Goal: Task Accomplishment & Management: Complete application form

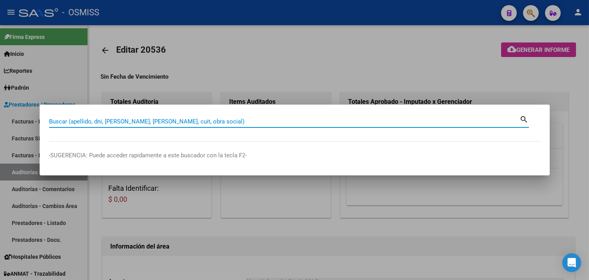
scroll to position [303, 0]
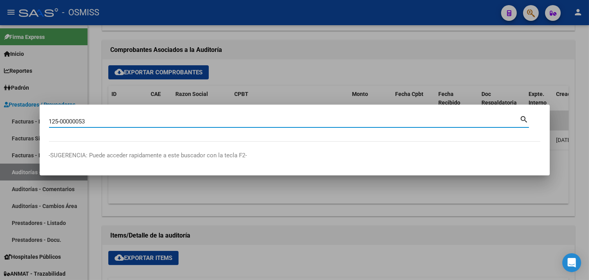
type input "125-00000053"
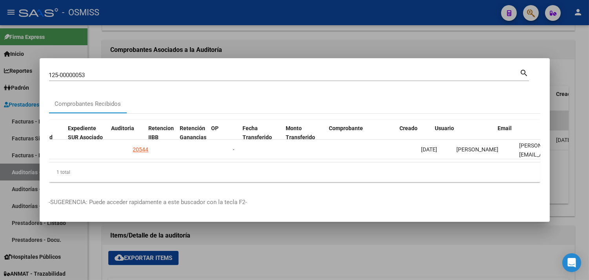
scroll to position [0, 572]
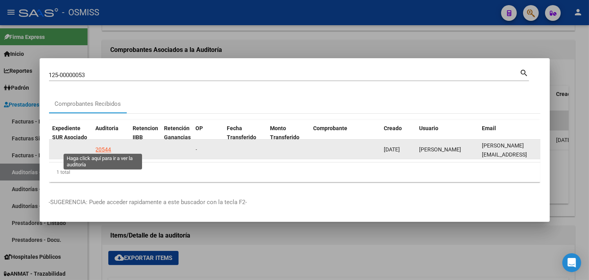
click at [106, 145] on div "20544" at bounding box center [104, 149] width 16 height 9
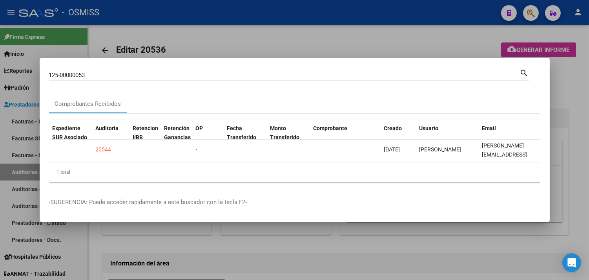
click at [575, 95] on div at bounding box center [294, 140] width 589 height 280
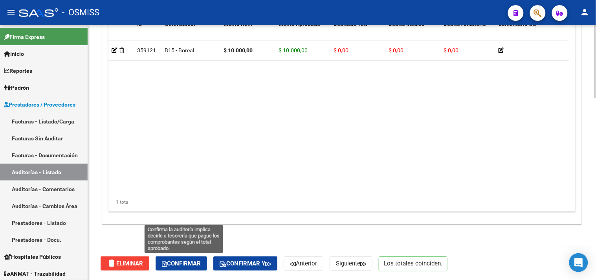
click at [186, 263] on span "Confirmar" at bounding box center [181, 263] width 39 height 7
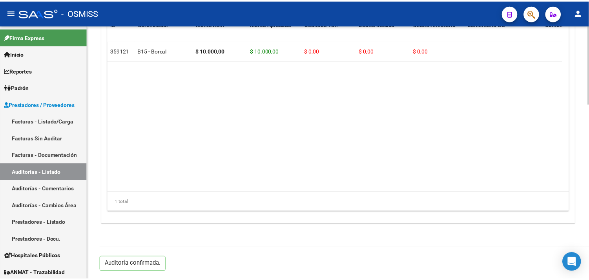
scroll to position [565, 0]
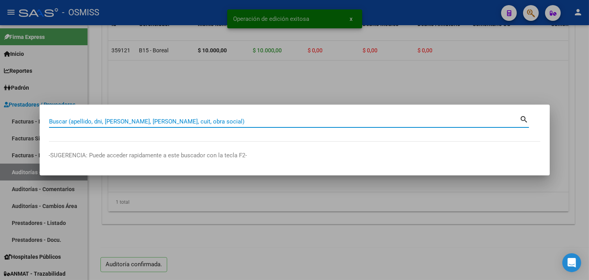
paste input "125-00000053"
type input "125-00000053"
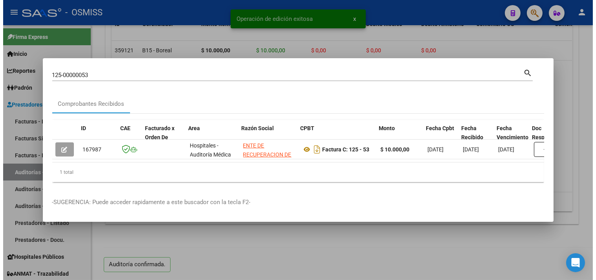
scroll to position [0, 339]
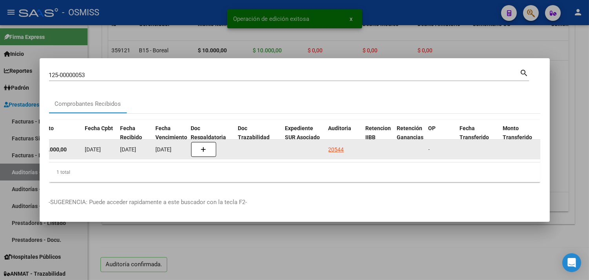
click at [338, 145] on div "20544" at bounding box center [337, 149] width 16 height 9
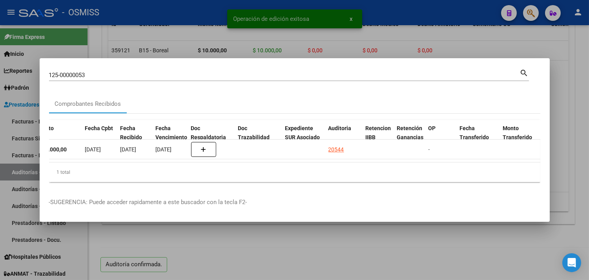
click at [578, 80] on div at bounding box center [294, 140] width 589 height 280
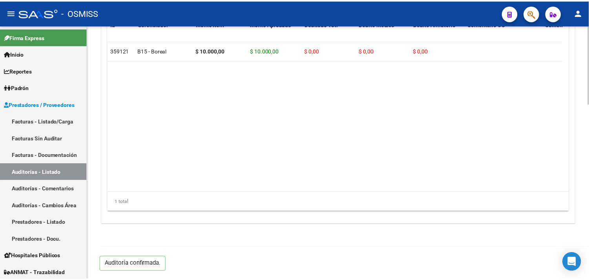
scroll to position [434, 0]
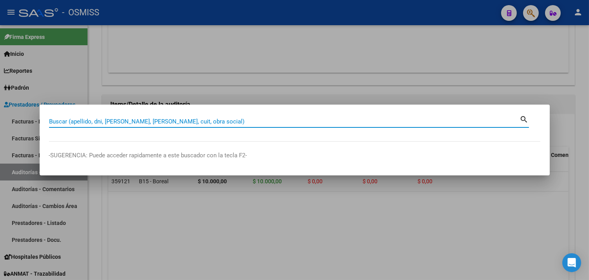
paste input "0138-00000077"
type input "0138-00000077"
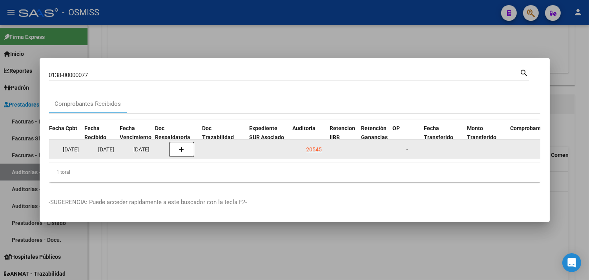
scroll to position [0, 377]
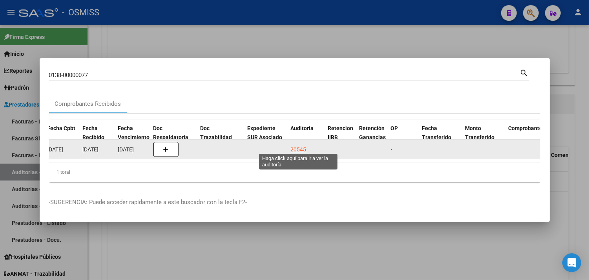
click at [299, 145] on div "20545" at bounding box center [299, 149] width 16 height 9
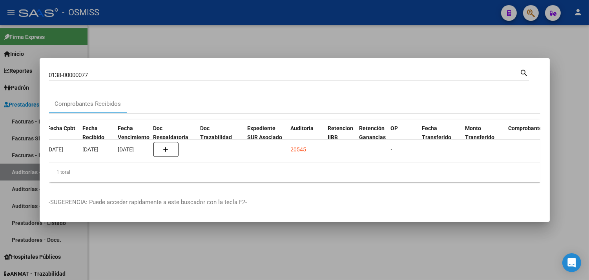
click at [563, 81] on div at bounding box center [294, 140] width 589 height 280
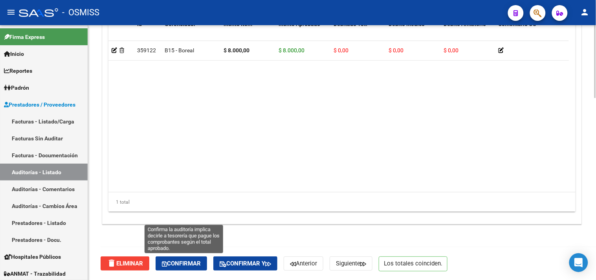
click at [206, 261] on button "Confirmar" at bounding box center [180, 263] width 51 height 14
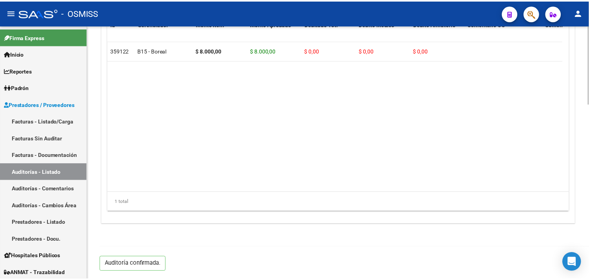
scroll to position [565, 0]
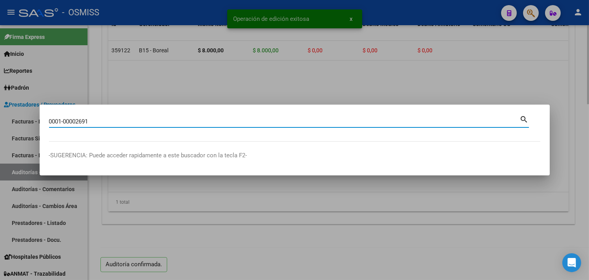
type input "0001-00002691"
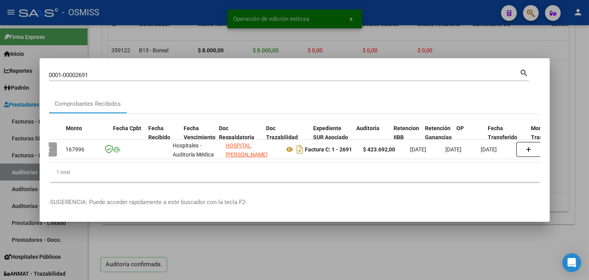
scroll to position [0, 311]
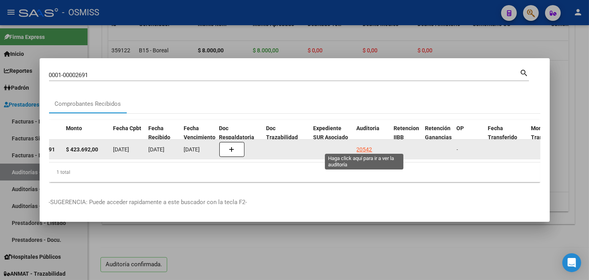
click at [363, 147] on div "20542" at bounding box center [365, 149] width 16 height 9
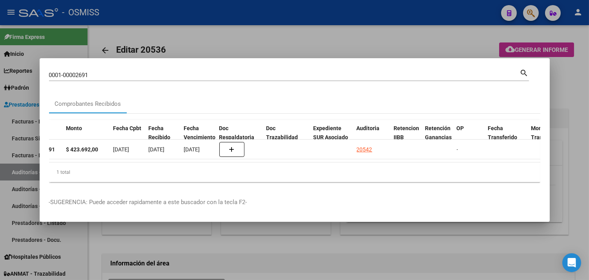
click at [568, 85] on div at bounding box center [294, 140] width 589 height 280
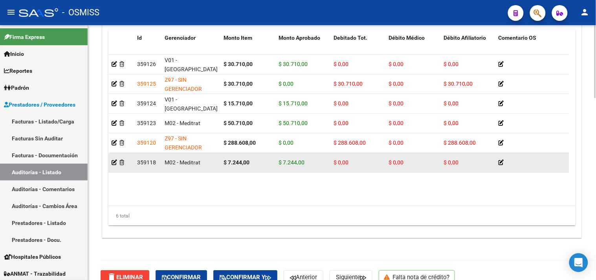
scroll to position [635, 0]
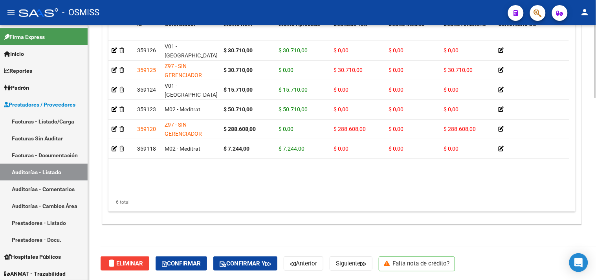
click at [205, 248] on div "delete Eliminar Confirmar Confirmar y Anterior Siguiente Falta nota de crédito?" at bounding box center [345, 263] width 489 height 33
click at [187, 271] on div "delete Eliminar Confirmar Confirmar y Anterior Siguiente Falta nota de crédito?" at bounding box center [345, 263] width 489 height 33
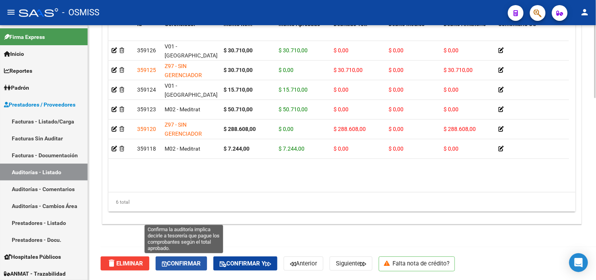
click at [187, 269] on button "Confirmar" at bounding box center [180, 263] width 51 height 14
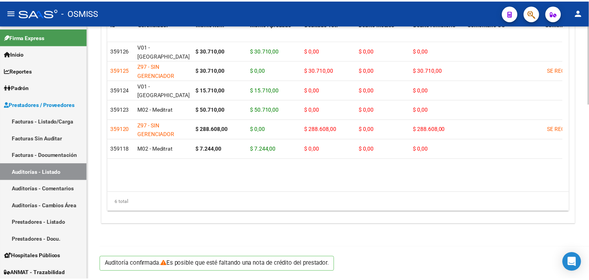
scroll to position [565, 0]
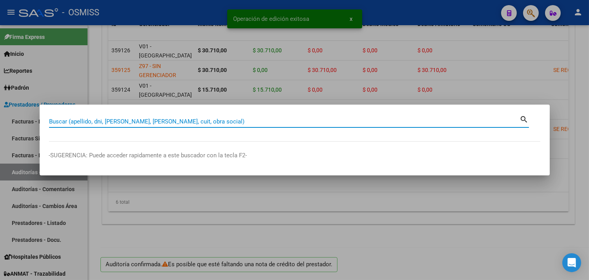
paste input "006-00001404"
type input "006-00001404"
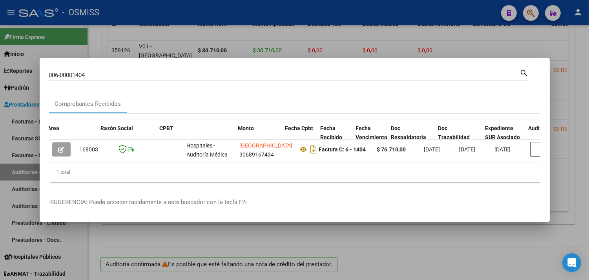
scroll to position [0, 369]
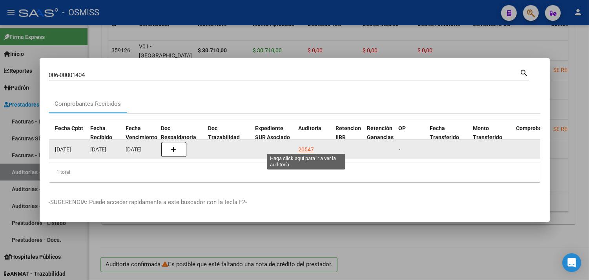
click at [308, 146] on div "20547" at bounding box center [307, 149] width 16 height 9
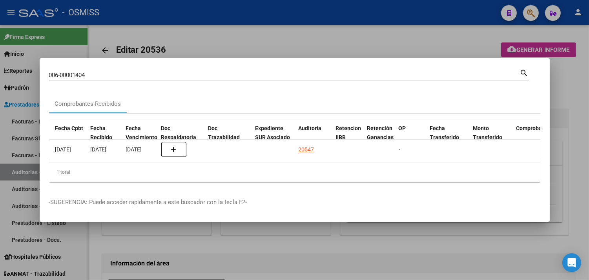
click at [572, 112] on div at bounding box center [294, 140] width 589 height 280
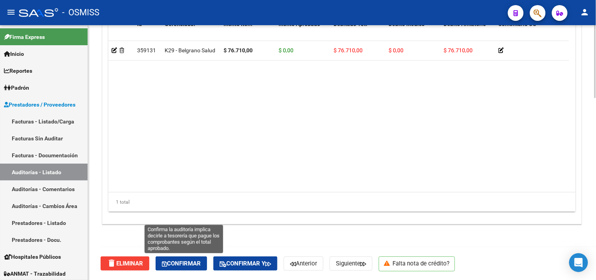
click at [179, 263] on span "Confirmar" at bounding box center [181, 263] width 39 height 7
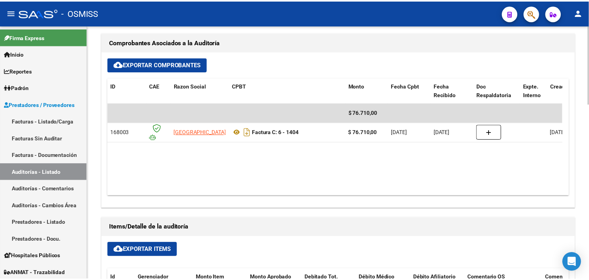
scroll to position [303, 0]
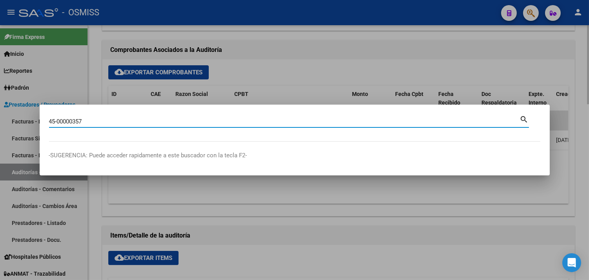
type input "45-00000357"
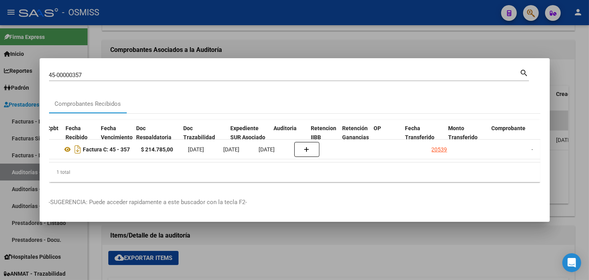
scroll to position [0, 394]
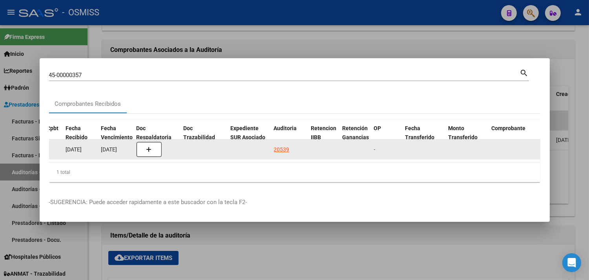
click at [283, 145] on div "20539" at bounding box center [282, 149] width 16 height 9
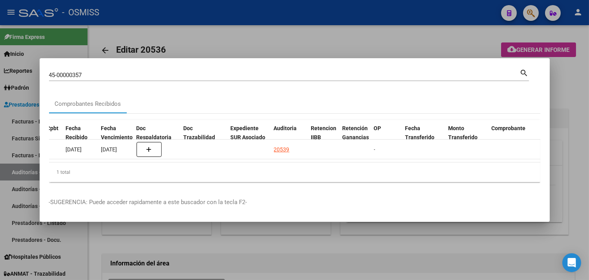
click at [572, 118] on div at bounding box center [294, 140] width 589 height 280
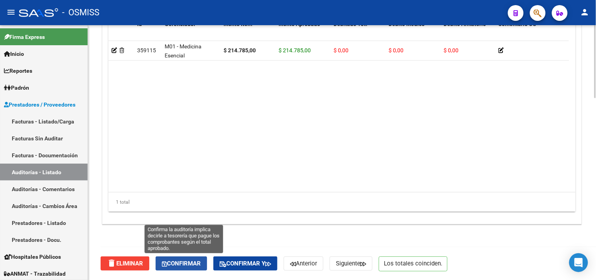
click at [194, 261] on span "Confirmar" at bounding box center [181, 263] width 39 height 7
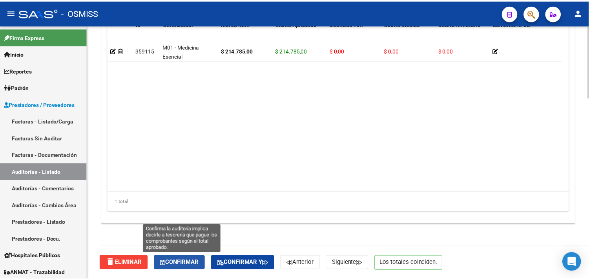
scroll to position [565, 0]
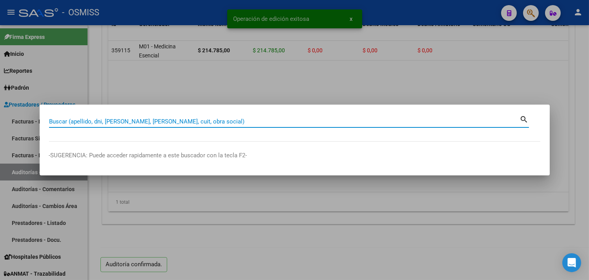
paste input "045-00000374"
type input "045-00000374"
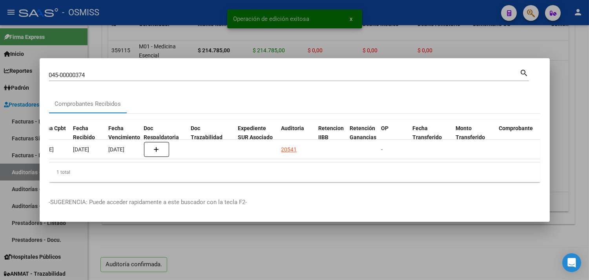
scroll to position [0, 536]
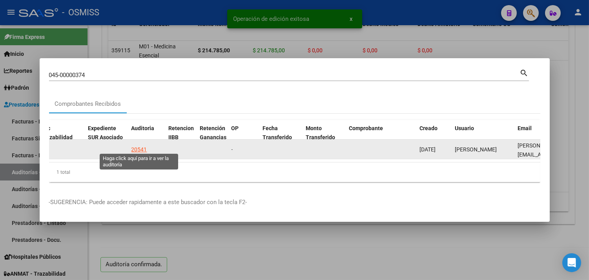
click at [138, 146] on div "20541" at bounding box center [140, 149] width 16 height 9
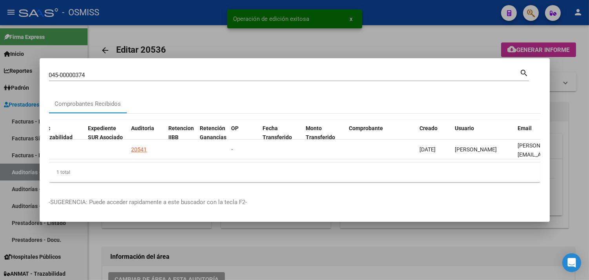
click at [573, 103] on div at bounding box center [294, 140] width 589 height 280
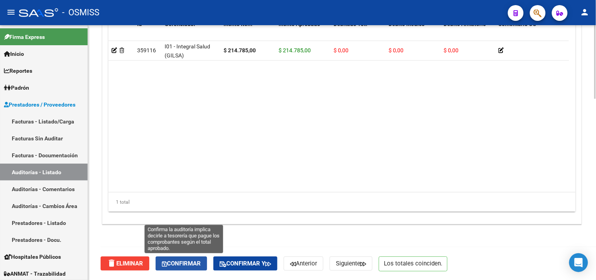
click at [185, 268] on button "Confirmar" at bounding box center [180, 263] width 51 height 14
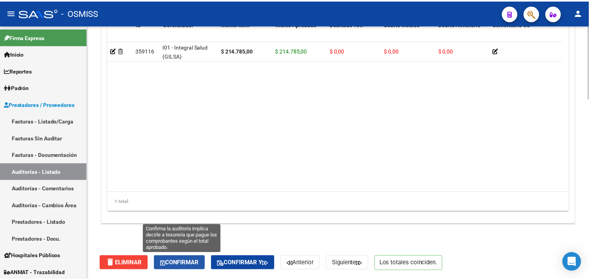
scroll to position [601, 0]
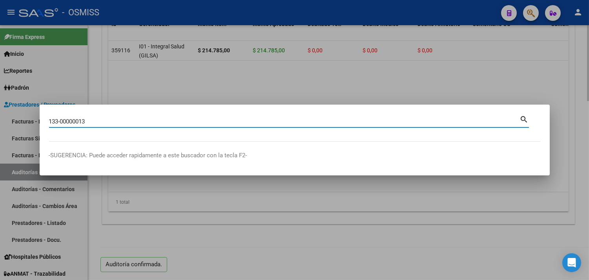
type input "133-00000013"
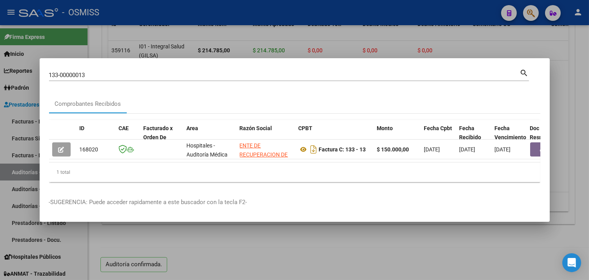
scroll to position [0, 458]
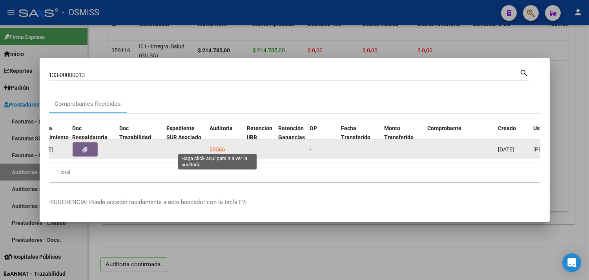
click at [216, 145] on div "20566" at bounding box center [218, 149] width 16 height 9
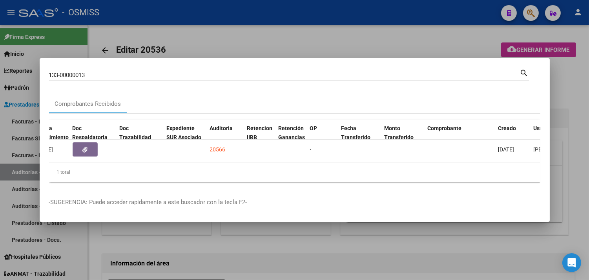
click at [576, 118] on div at bounding box center [294, 140] width 589 height 280
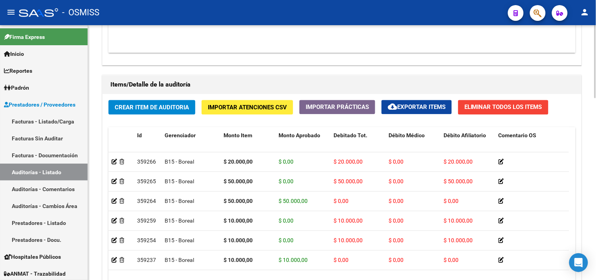
scroll to position [635, 0]
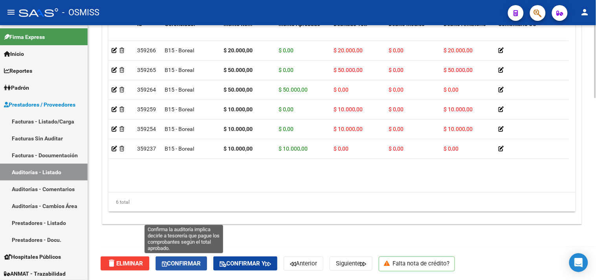
click at [194, 267] on button "Confirmar" at bounding box center [180, 263] width 51 height 14
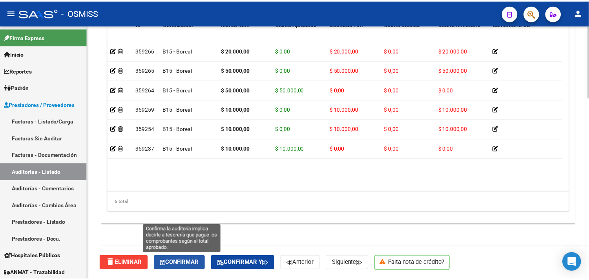
scroll to position [565, 0]
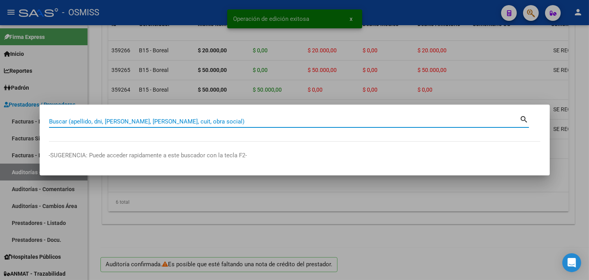
paste input "106-00000016"
type input "106-00000016"
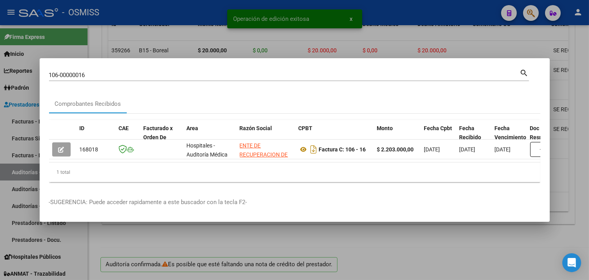
scroll to position [0, 386]
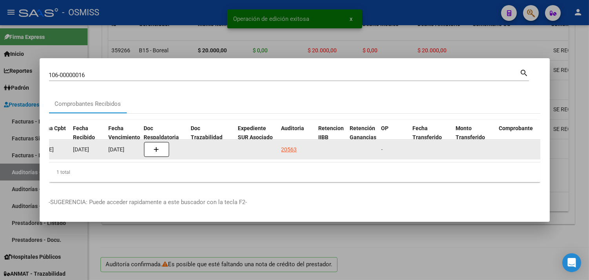
click at [285, 145] on div "20563" at bounding box center [290, 149] width 16 height 9
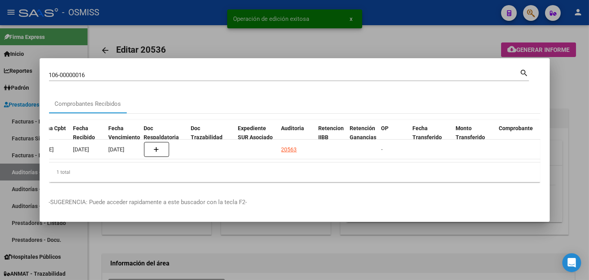
click at [576, 104] on div at bounding box center [294, 140] width 589 height 280
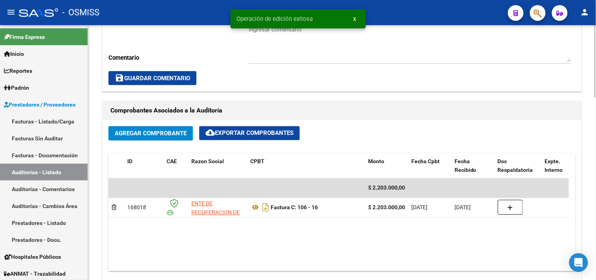
scroll to position [635, 0]
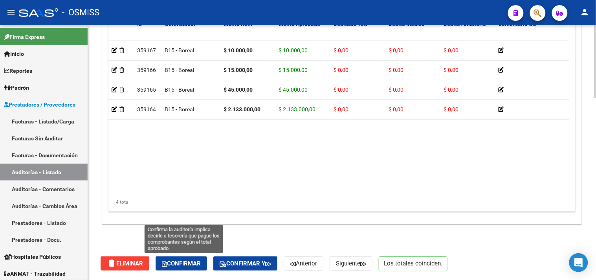
click at [176, 263] on span "Confirmar" at bounding box center [181, 263] width 39 height 7
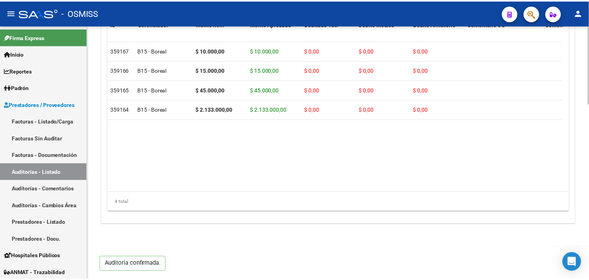
scroll to position [565, 0]
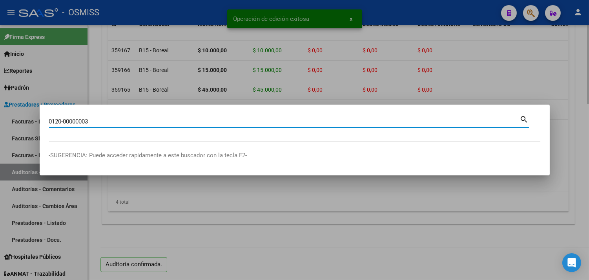
type input "0120-00000003"
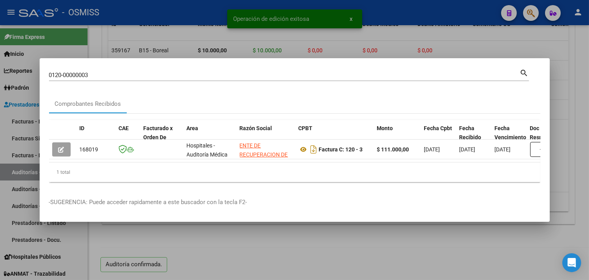
scroll to position [0, 406]
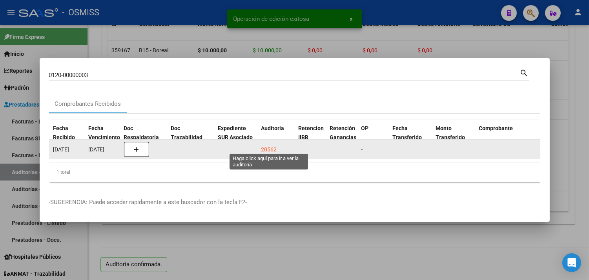
click at [274, 146] on div "20562" at bounding box center [269, 149] width 16 height 9
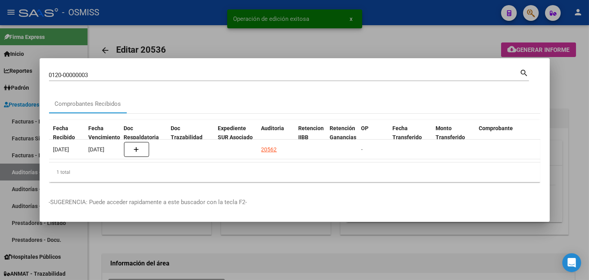
click at [582, 93] on div at bounding box center [294, 140] width 589 height 280
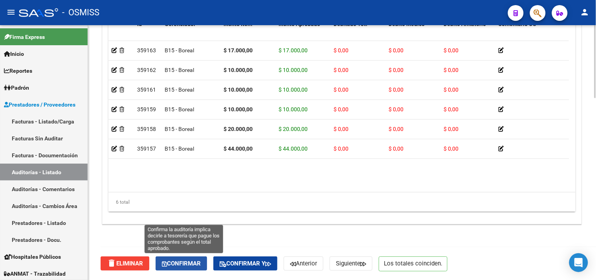
click at [194, 263] on span "Confirmar" at bounding box center [181, 263] width 39 height 7
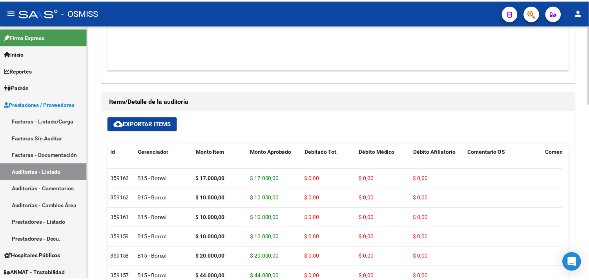
scroll to position [347, 0]
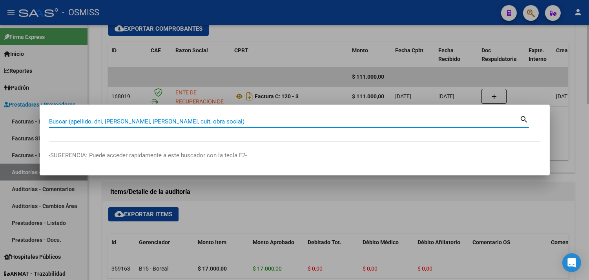
paste input "00003-00004405"
type input "00003-00004405"
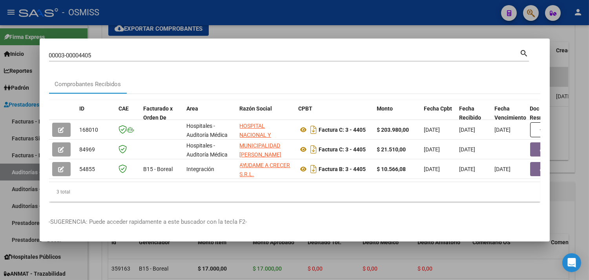
scroll to position [0, 478]
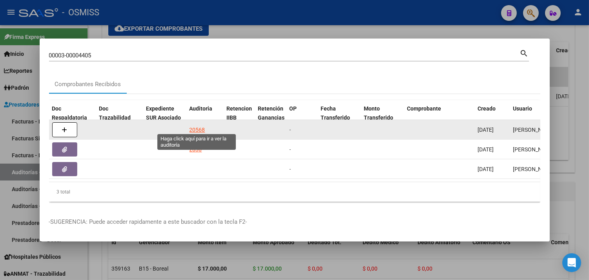
click at [191, 125] on div "20568" at bounding box center [198, 129] width 16 height 9
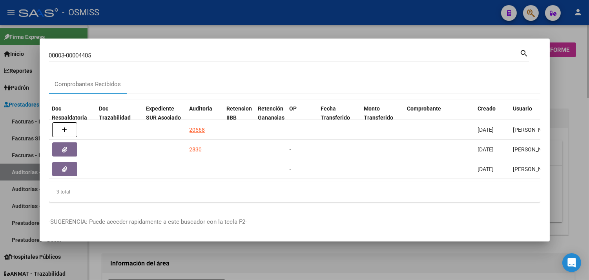
click at [559, 88] on div at bounding box center [294, 140] width 589 height 280
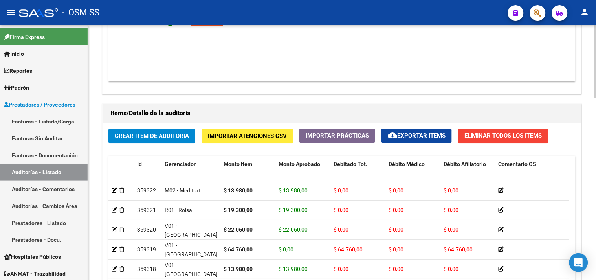
scroll to position [635, 0]
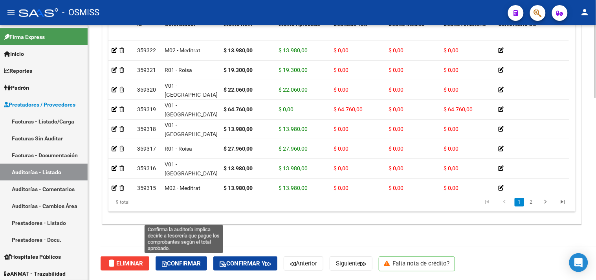
click at [192, 263] on span "Confirmar" at bounding box center [181, 263] width 39 height 7
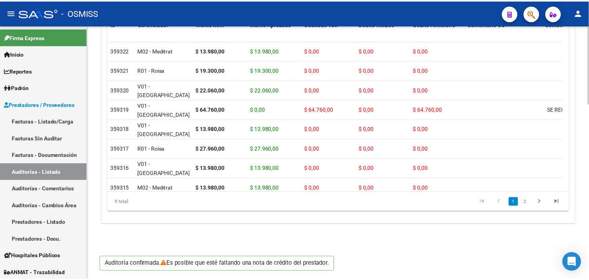
scroll to position [565, 0]
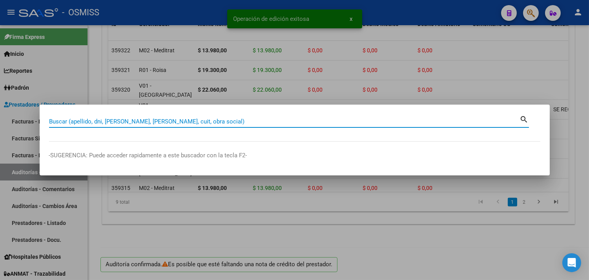
paste input "3-00006272"
type input "3-00006272"
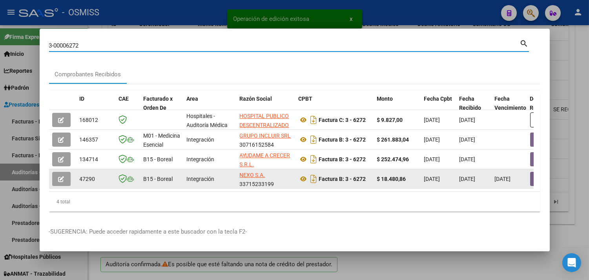
drag, startPoint x: 181, startPoint y: 187, endPoint x: 169, endPoint y: 194, distance: 13.5
click at [190, 191] on datatable-body "168012 Hospitales - Auditoría Médica HOSPITAL PUBLICO DESCENTRALIZADO [PERSON_N…" at bounding box center [291, 150] width 485 height 81
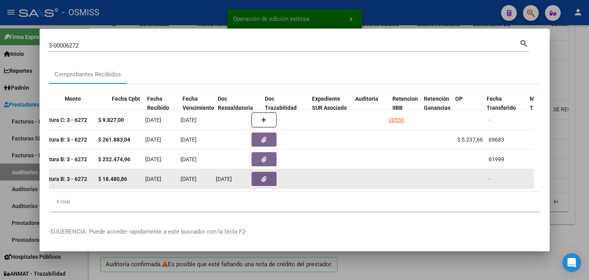
scroll to position [0, 312]
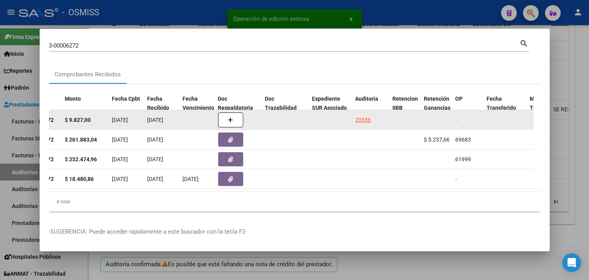
click at [362, 118] on div "20556" at bounding box center [364, 119] width 16 height 9
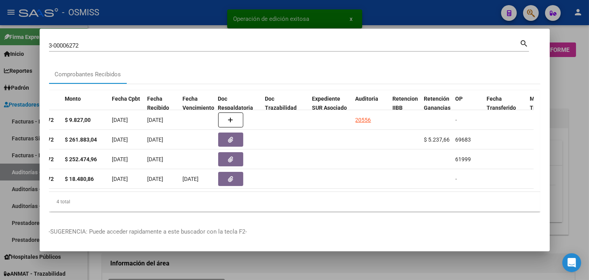
click at [572, 109] on div at bounding box center [294, 140] width 589 height 280
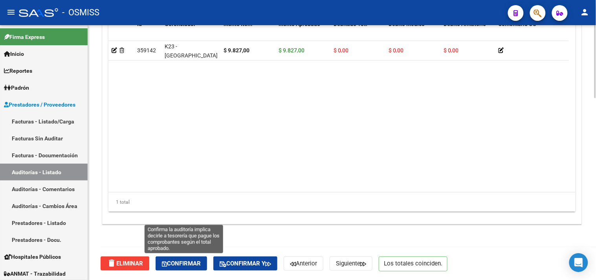
click at [201, 265] on span "Confirmar" at bounding box center [181, 263] width 39 height 7
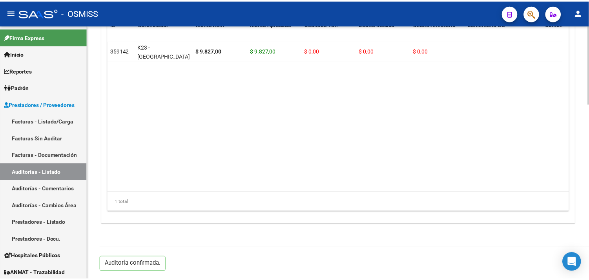
scroll to position [565, 0]
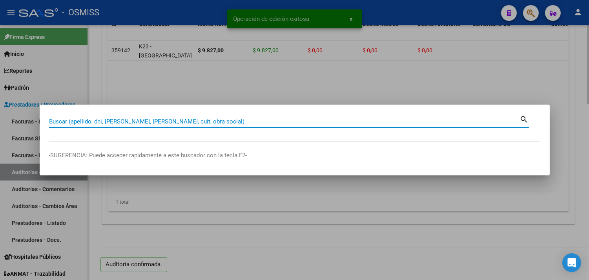
paste input "3-00006272"
type input "3-00006272"
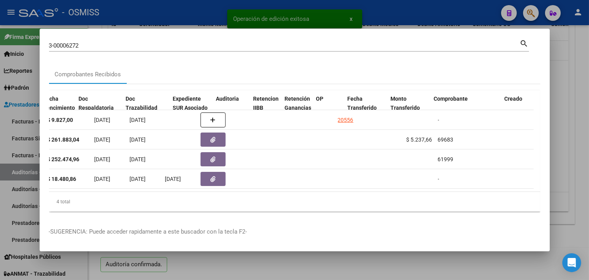
scroll to position [0, 452]
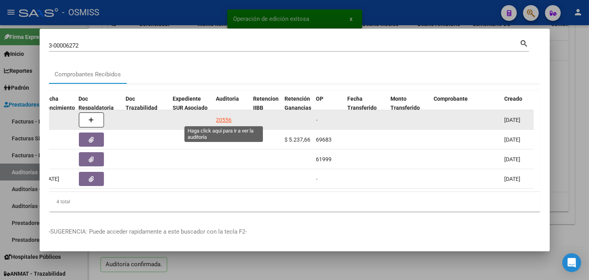
click at [229, 118] on div "20556" at bounding box center [224, 119] width 16 height 9
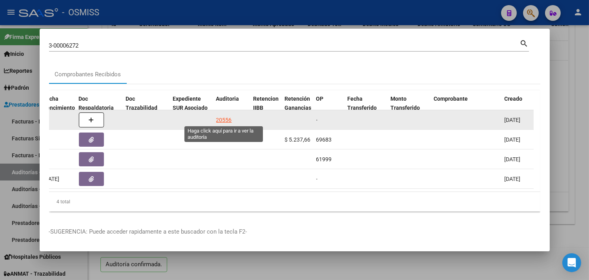
click at [224, 116] on div "20556" at bounding box center [224, 119] width 16 height 9
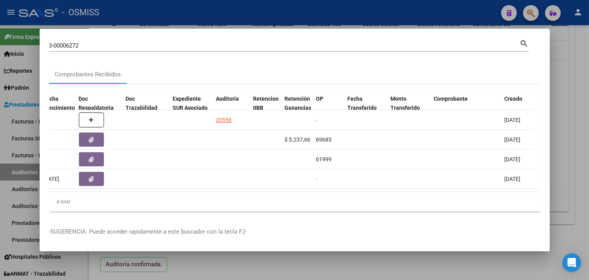
click at [573, 71] on div at bounding box center [294, 140] width 589 height 280
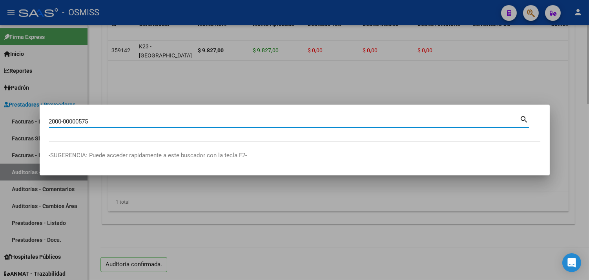
type input "2000-00000575"
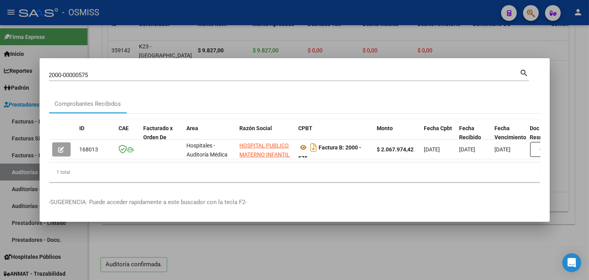
scroll to position [0, 166]
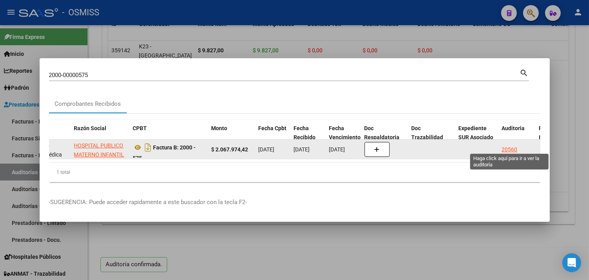
click at [509, 145] on div "20560" at bounding box center [510, 149] width 16 height 9
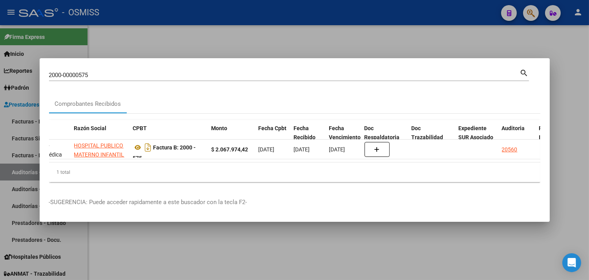
click at [573, 126] on div at bounding box center [294, 140] width 589 height 280
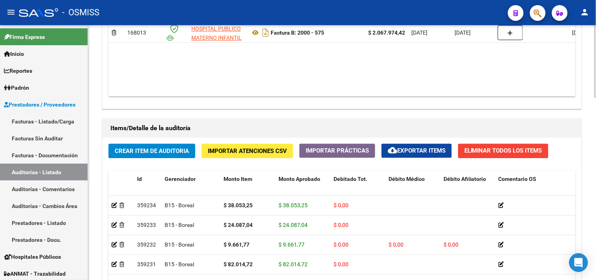
scroll to position [635, 0]
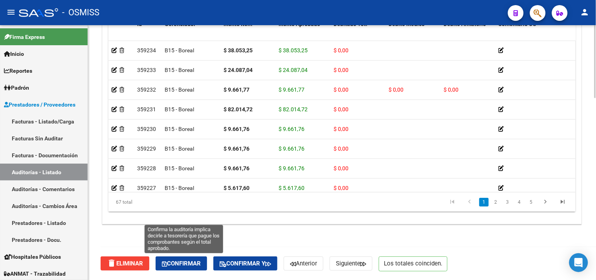
click at [197, 263] on span "Confirmar" at bounding box center [181, 263] width 39 height 7
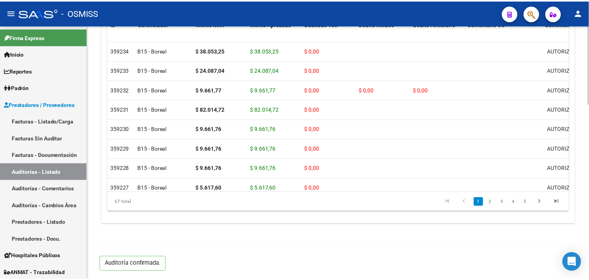
scroll to position [565, 0]
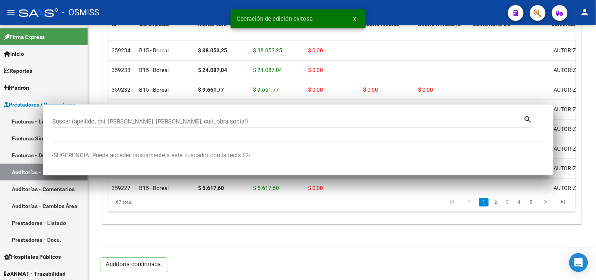
click at [225, 230] on div at bounding box center [298, 140] width 596 height 280
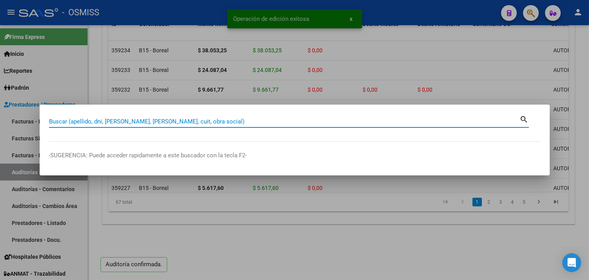
paste input "0112-00005065"
type input "0112-00005065"
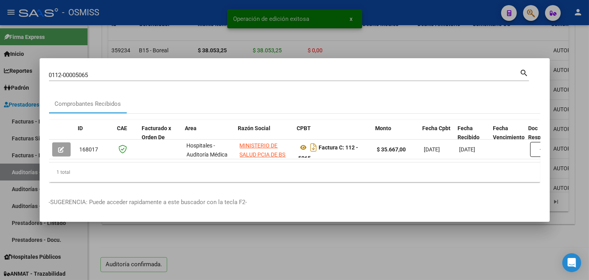
scroll to position [0, 450]
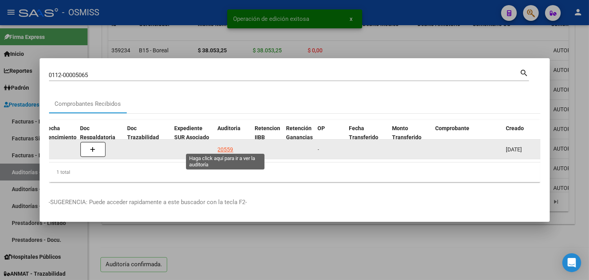
click at [226, 145] on div "20559" at bounding box center [226, 149] width 16 height 9
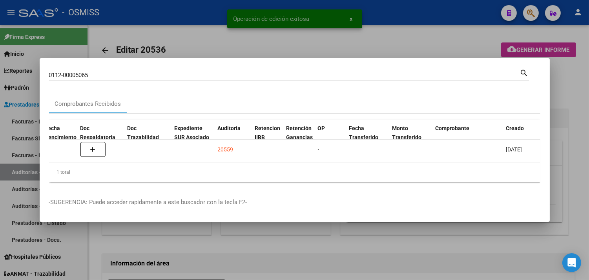
click at [569, 108] on div at bounding box center [294, 140] width 589 height 280
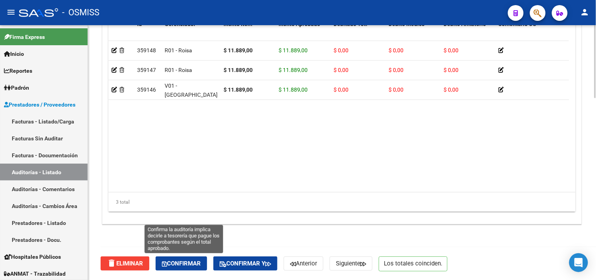
click at [191, 263] on span "Confirmar" at bounding box center [181, 263] width 39 height 7
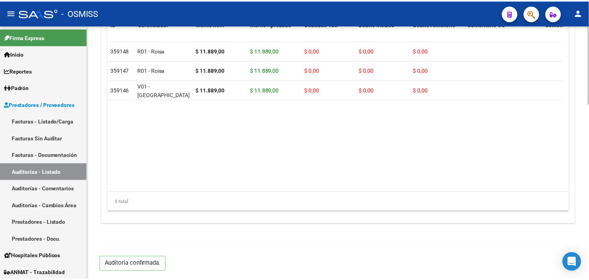
scroll to position [565, 0]
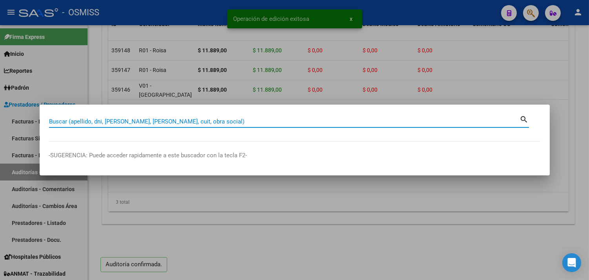
paste input "106-00007123"
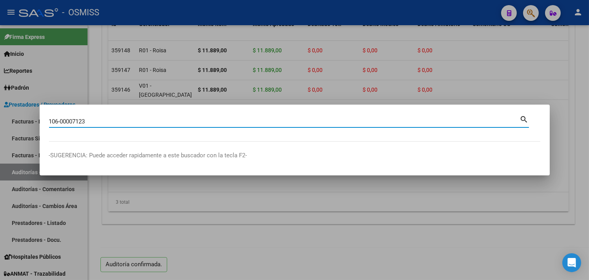
type input "106-00007123"
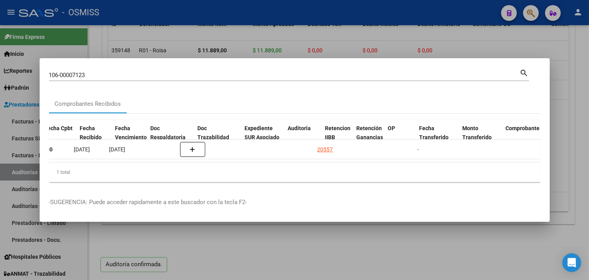
scroll to position [0, 380]
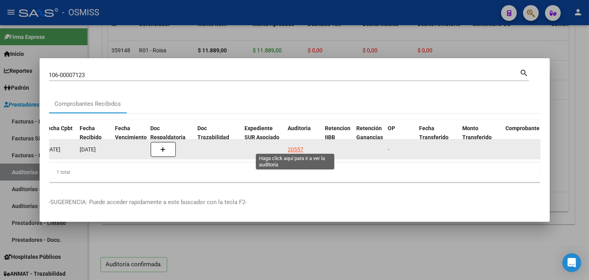
click at [293, 146] on div "20557" at bounding box center [296, 149] width 16 height 9
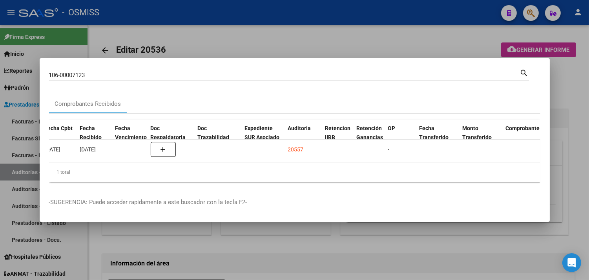
click at [566, 89] on div at bounding box center [294, 140] width 589 height 280
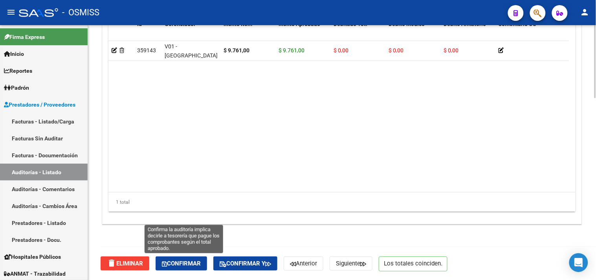
click at [186, 261] on span "Confirmar" at bounding box center [181, 263] width 39 height 7
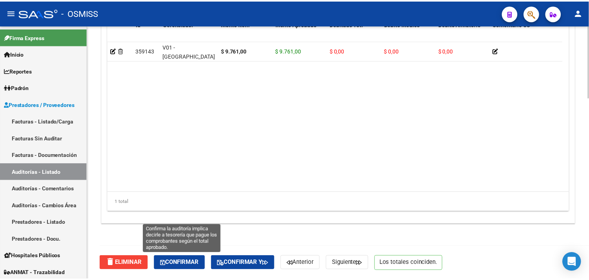
scroll to position [565, 0]
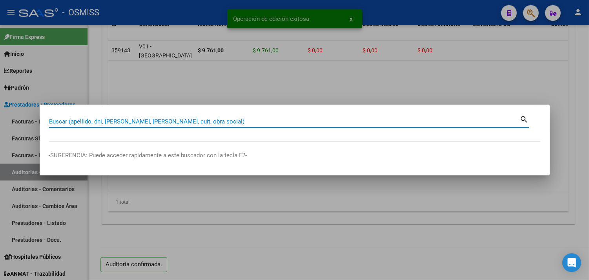
paste input "005-00000509"
type input "005-00000509"
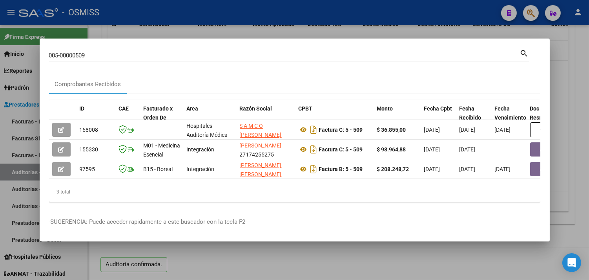
scroll to position [0, 505]
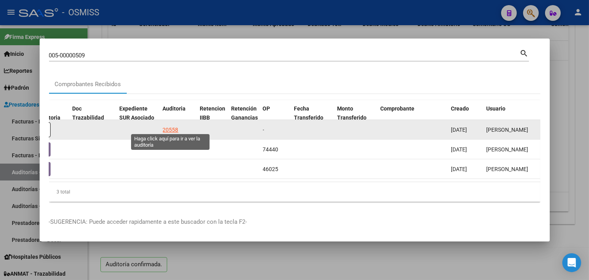
click at [170, 125] on div "20558" at bounding box center [171, 129] width 16 height 9
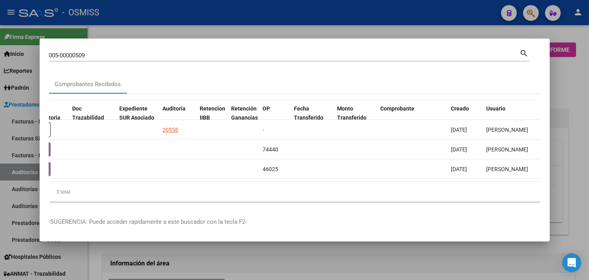
click at [575, 114] on div at bounding box center [294, 140] width 589 height 280
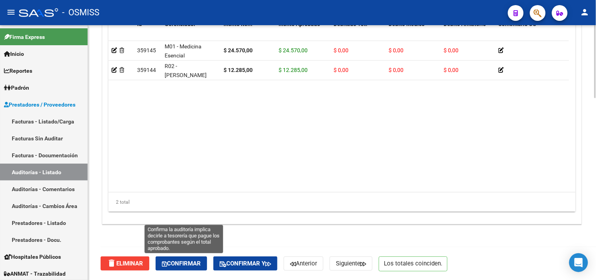
click at [201, 265] on span "Confirmar" at bounding box center [181, 263] width 39 height 7
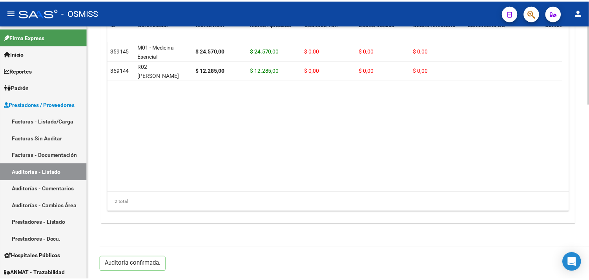
scroll to position [565, 0]
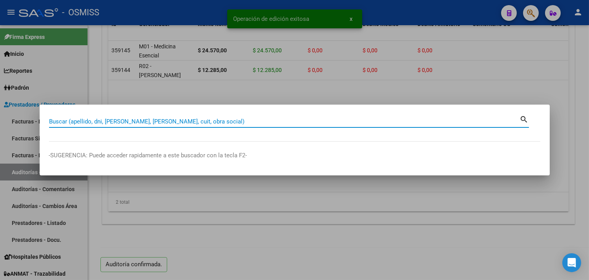
paste input "0109-00006296"
type input "0109-00006296"
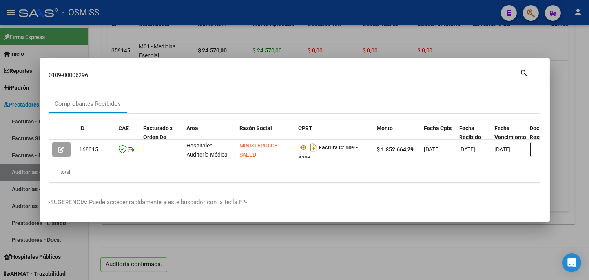
scroll to position [0, 292]
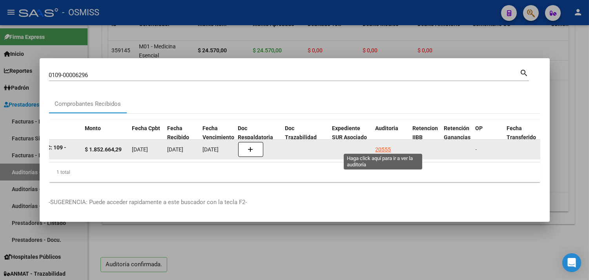
click at [384, 145] on div "20555" at bounding box center [384, 149] width 16 height 9
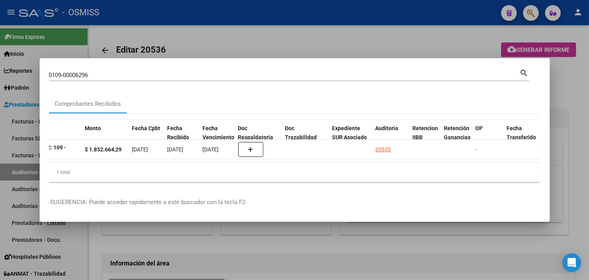
click at [579, 165] on div at bounding box center [294, 140] width 589 height 280
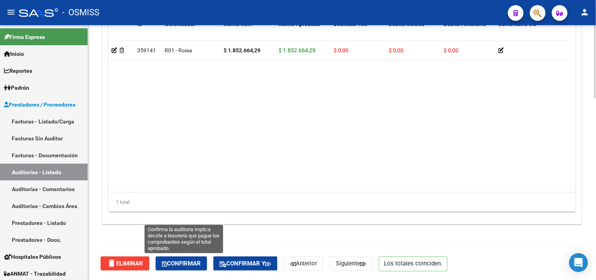
click at [197, 260] on span "Confirmar" at bounding box center [181, 263] width 39 height 7
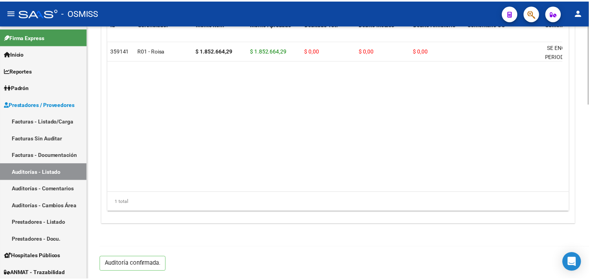
scroll to position [565, 0]
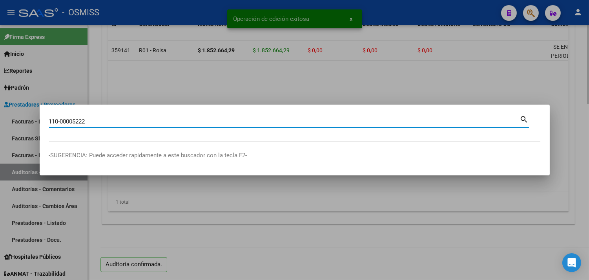
type input "110-00005222"
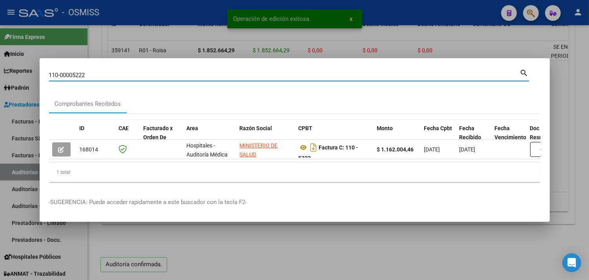
click at [154, 156] on datatable-selection "168014 Hospitales - Auditoría Médica MINISTERIO DE SALUD 30999221463 Factura C:…" at bounding box center [295, 157] width 492 height 7
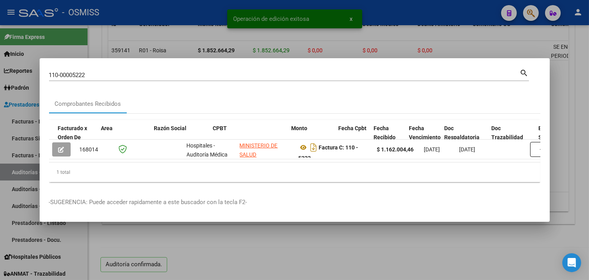
scroll to position [0, 380]
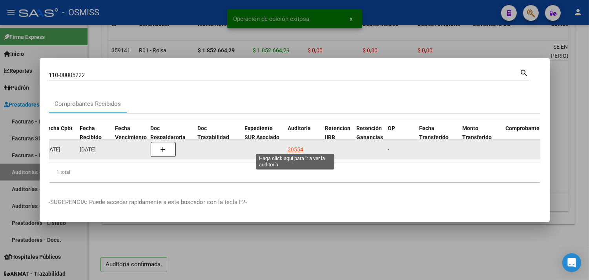
click at [293, 148] on div "20554" at bounding box center [296, 149] width 16 height 9
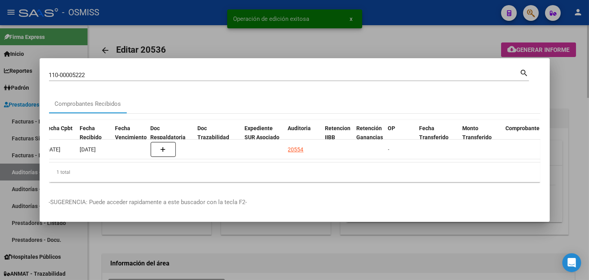
click at [575, 112] on div at bounding box center [294, 140] width 589 height 280
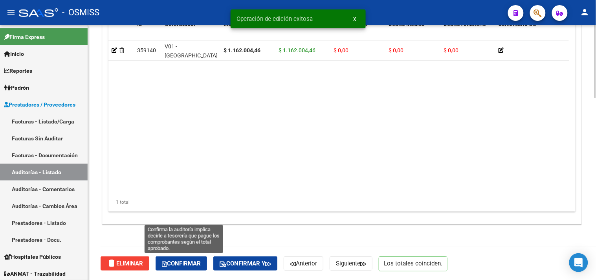
click at [190, 265] on span "Confirmar" at bounding box center [181, 263] width 39 height 7
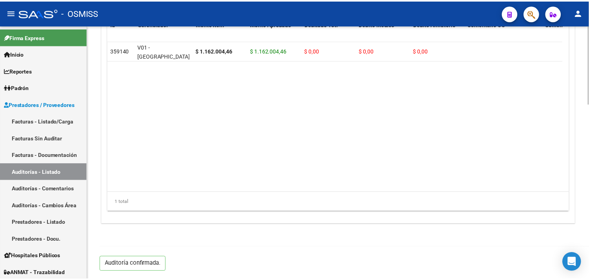
scroll to position [565, 0]
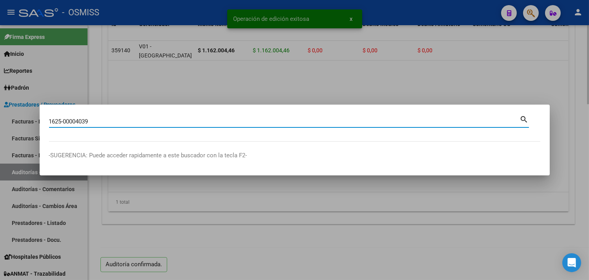
type input "1625-00004039"
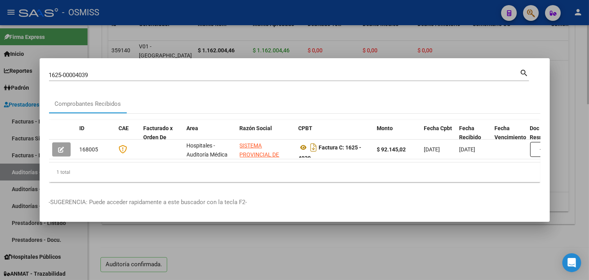
scroll to position [0, 380]
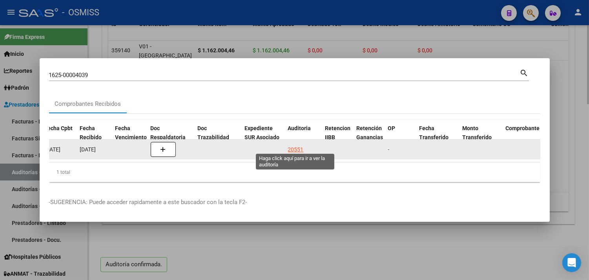
click at [292, 145] on div "20551" at bounding box center [296, 149] width 16 height 9
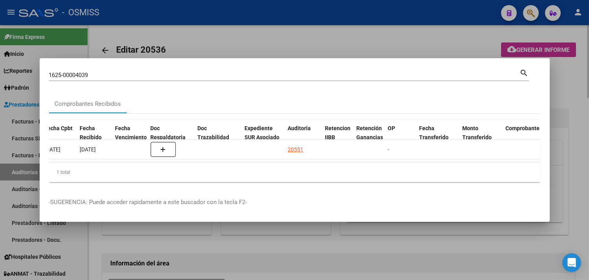
click at [563, 115] on div at bounding box center [294, 140] width 589 height 280
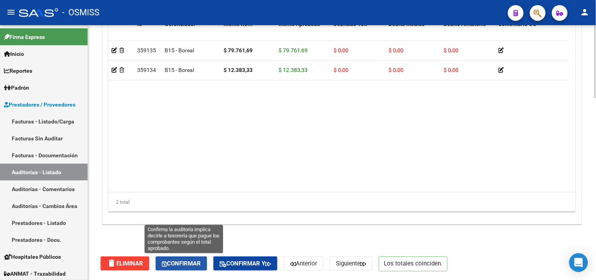
click at [188, 260] on span "Confirmar" at bounding box center [181, 263] width 39 height 7
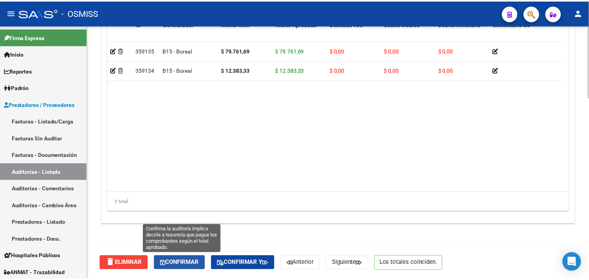
scroll to position [565, 0]
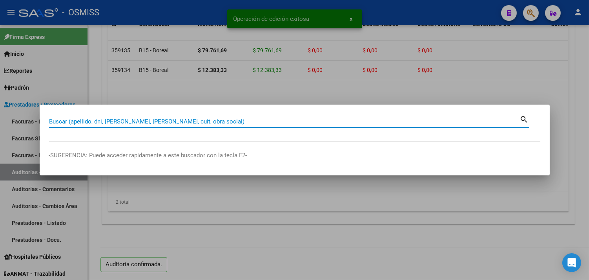
paste input "1625-00004039"
type input "1625-00004039"
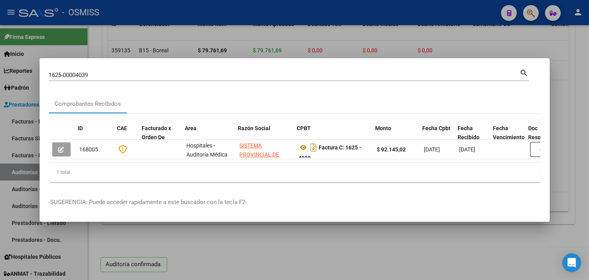
scroll to position [0, 413]
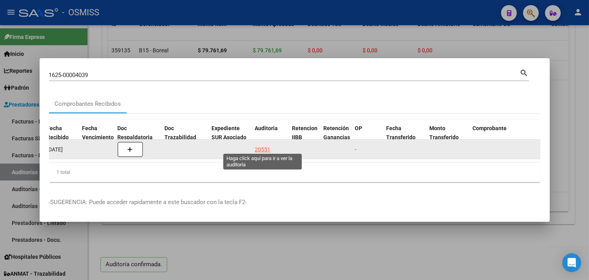
click at [258, 145] on div "20551" at bounding box center [263, 149] width 16 height 9
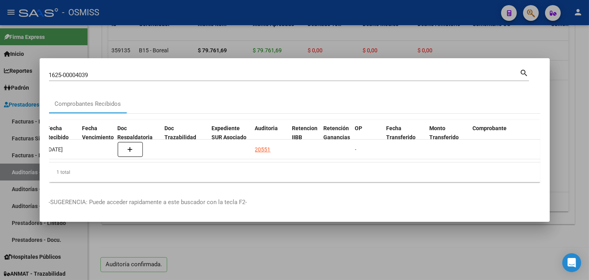
click at [563, 97] on div at bounding box center [294, 140] width 589 height 280
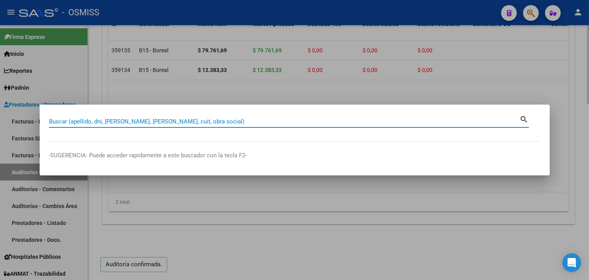
paste input "113-00007600"
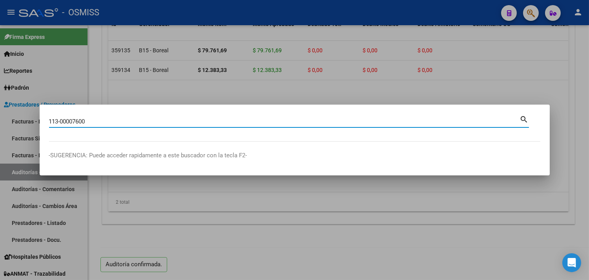
type input "113-00007600"
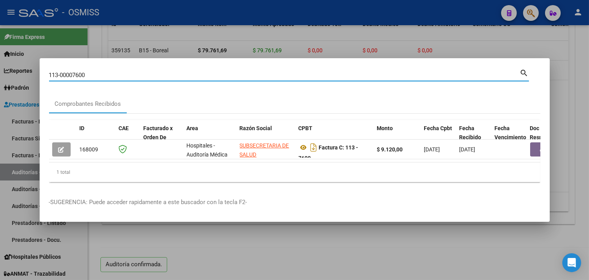
scroll to position [0, 307]
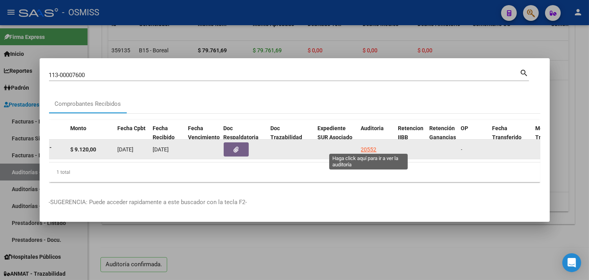
click at [371, 145] on div "20552" at bounding box center [369, 149] width 16 height 9
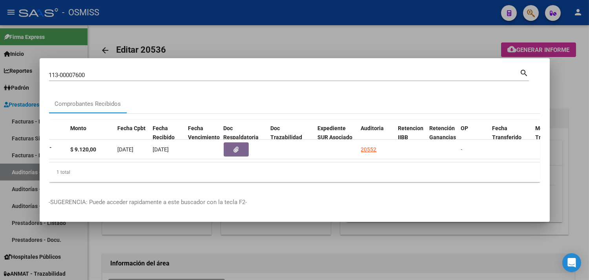
click at [577, 107] on div at bounding box center [294, 140] width 589 height 280
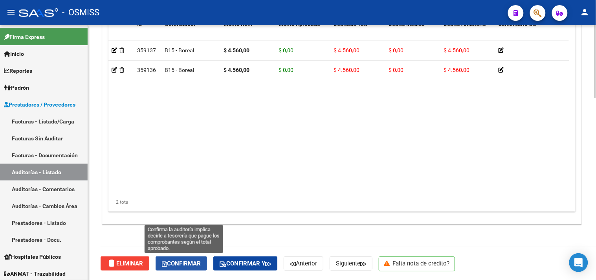
click at [201, 260] on span "Confirmar" at bounding box center [181, 263] width 39 height 7
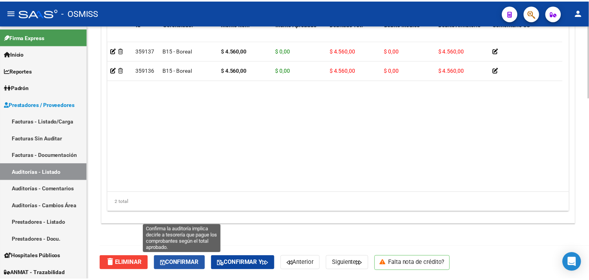
scroll to position [565, 0]
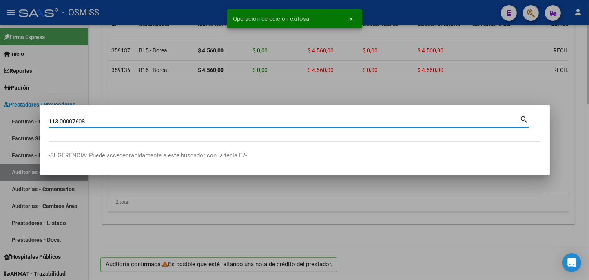
type input "113-00007608"
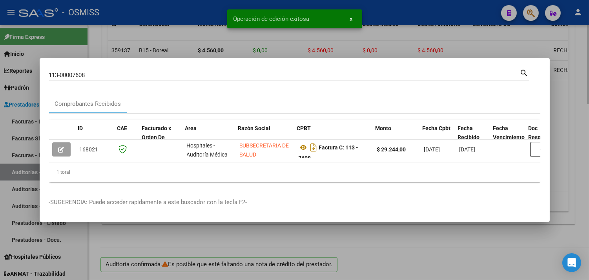
scroll to position [0, 442]
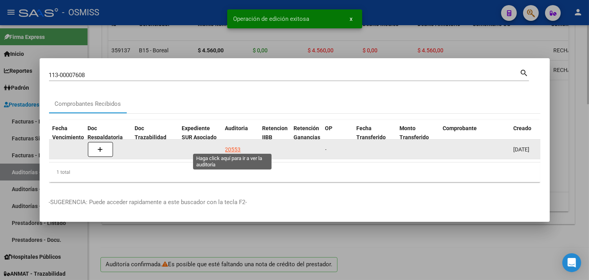
click at [230, 145] on div "20553" at bounding box center [233, 149] width 16 height 9
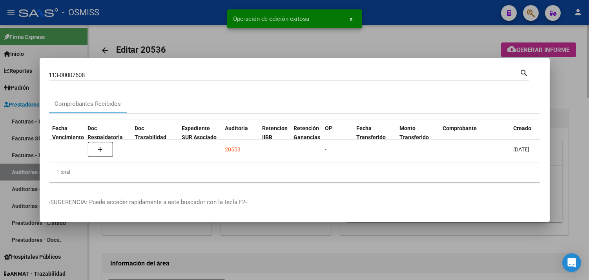
click at [573, 96] on div at bounding box center [294, 140] width 589 height 280
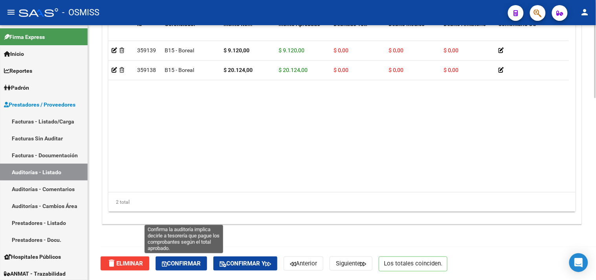
click at [189, 266] on span "Confirmar" at bounding box center [181, 263] width 39 height 7
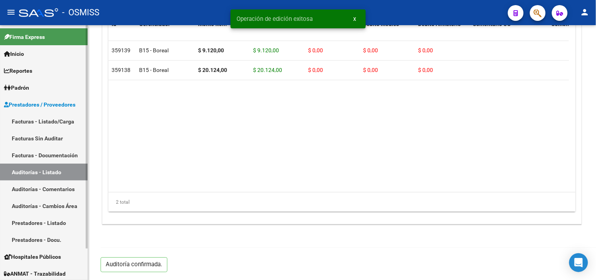
click at [53, 169] on link "Auditorías - Listado" at bounding box center [44, 171] width 88 height 17
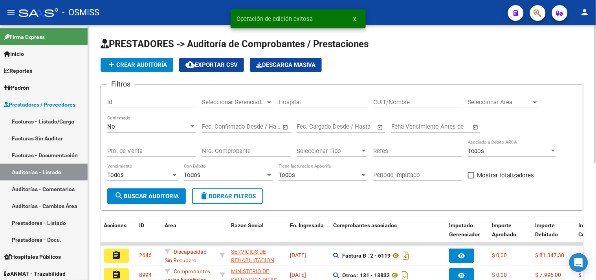
click at [511, 102] on span "Seleccionar Area" at bounding box center [500, 102] width 64 height 7
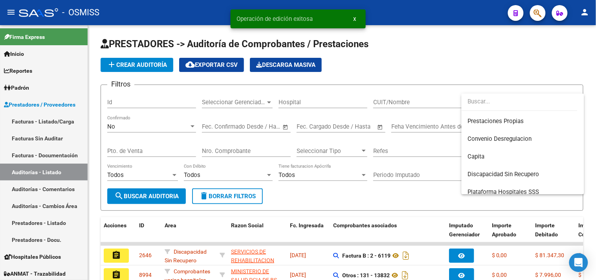
scroll to position [131, 0]
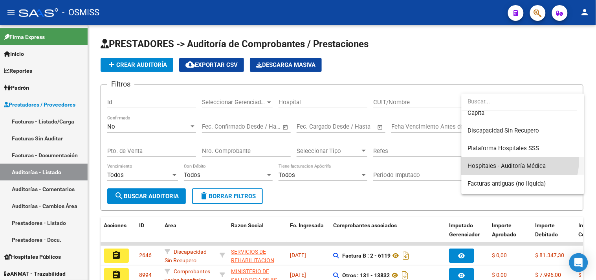
click at [516, 160] on span "Hospitales - Auditoría Médica" at bounding box center [523, 166] width 110 height 18
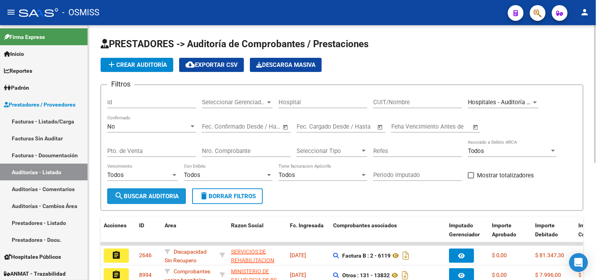
click at [174, 191] on button "search Buscar Auditoria" at bounding box center [146, 196] width 79 height 16
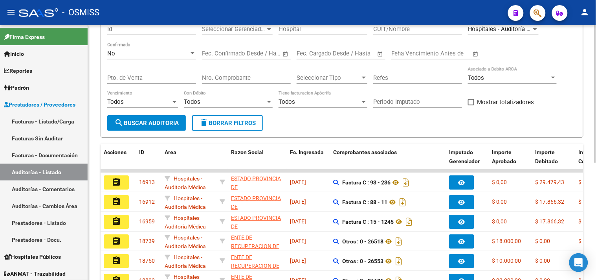
scroll to position [216, 0]
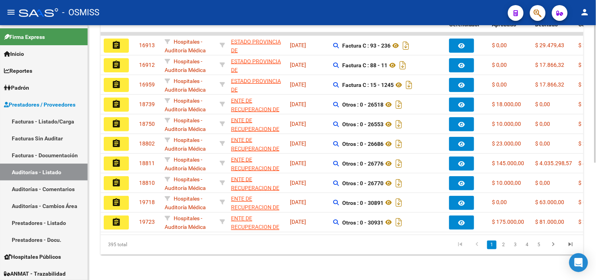
click at [506, 245] on link "2" at bounding box center [503, 244] width 9 height 9
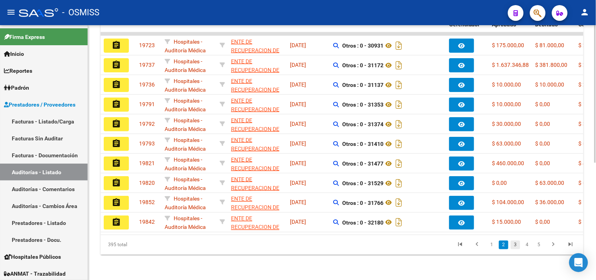
click at [515, 244] on link "3" at bounding box center [514, 244] width 9 height 9
click at [526, 243] on link "4" at bounding box center [526, 244] width 9 height 9
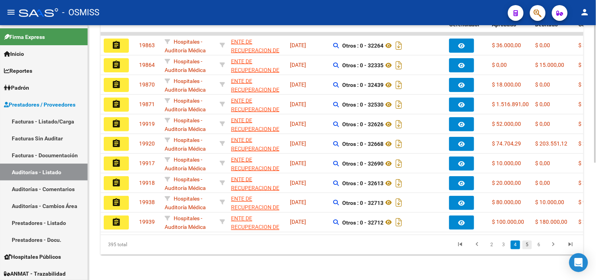
click at [528, 244] on link "5" at bounding box center [526, 244] width 9 height 9
click at [528, 244] on link "6" at bounding box center [526, 244] width 9 height 9
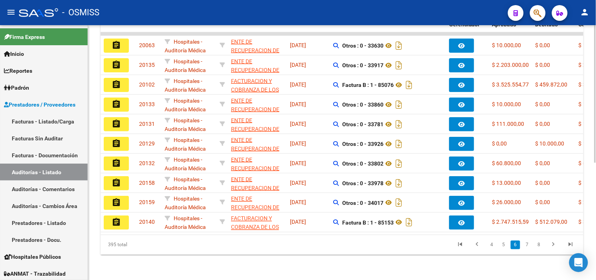
click at [528, 244] on link "7" at bounding box center [526, 244] width 9 height 9
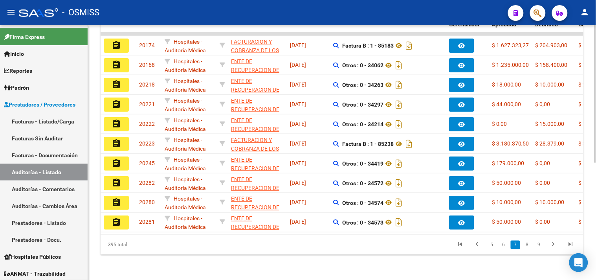
click at [528, 244] on link "8" at bounding box center [526, 244] width 9 height 9
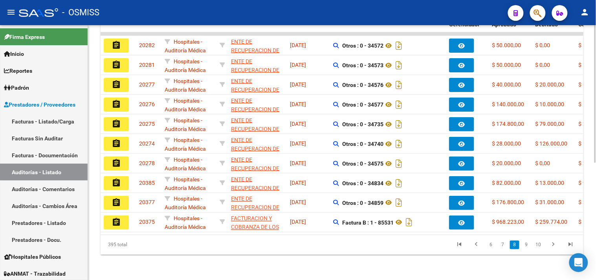
click at [528, 244] on link "9" at bounding box center [525, 244] width 9 height 9
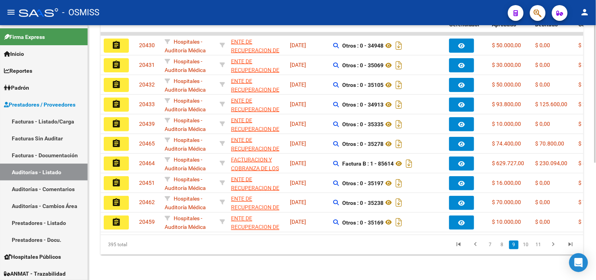
click at [528, 244] on link "10" at bounding box center [526, 244] width 10 height 9
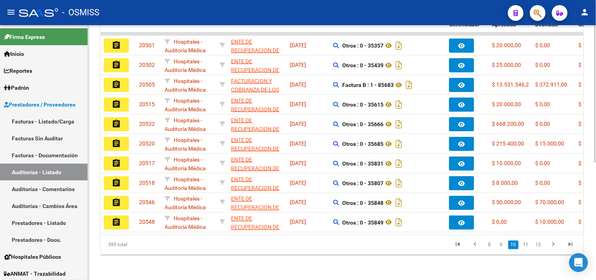
click at [528, 244] on link "11" at bounding box center [526, 244] width 10 height 9
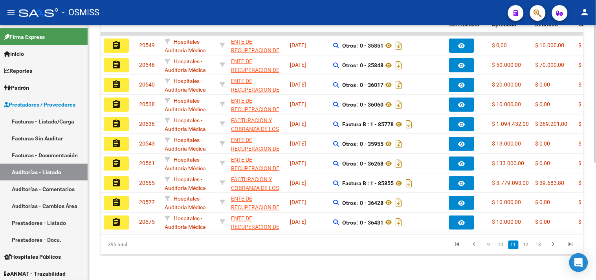
click at [528, 244] on link "12" at bounding box center [526, 244] width 10 height 9
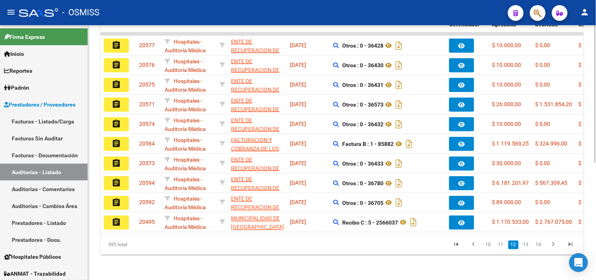
click at [528, 244] on link "13" at bounding box center [526, 244] width 10 height 9
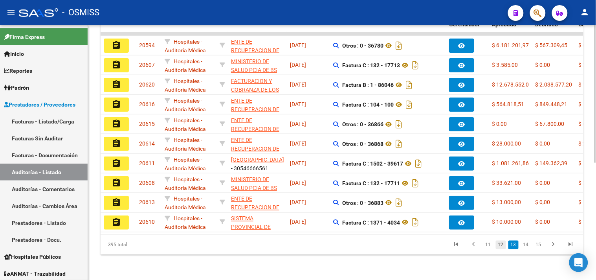
click at [504, 243] on link "12" at bounding box center [500, 244] width 10 height 9
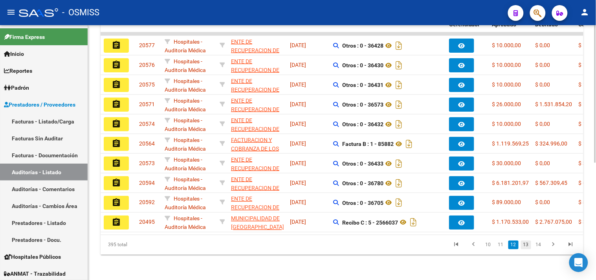
click at [527, 246] on link "13" at bounding box center [526, 244] width 10 height 9
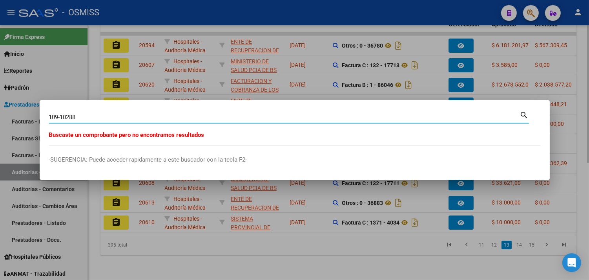
click at [82, 115] on input "109-10288" at bounding box center [284, 116] width 471 height 7
type input "109-10289"
click at [93, 59] on div at bounding box center [294, 140] width 589 height 280
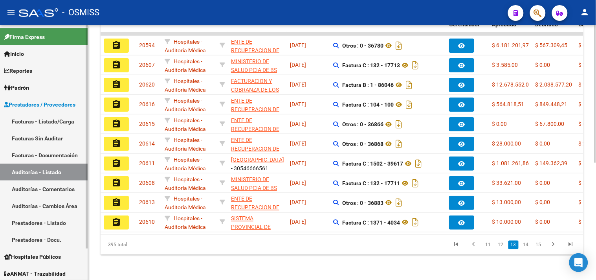
click at [61, 121] on link "Facturas - Listado/Carga" at bounding box center [44, 121] width 88 height 17
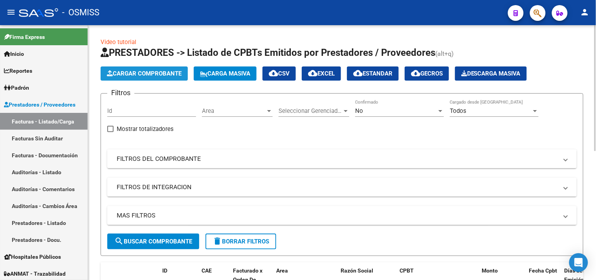
click at [137, 80] on button "Cargar Comprobante" at bounding box center [144, 73] width 87 height 14
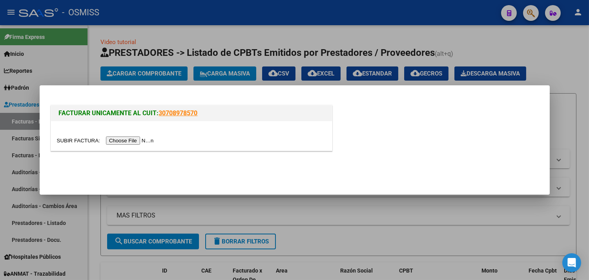
click at [146, 142] on input "file" at bounding box center [106, 140] width 99 height 8
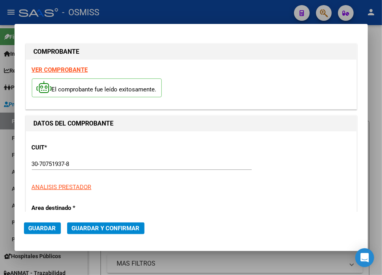
type input "[DATE]"
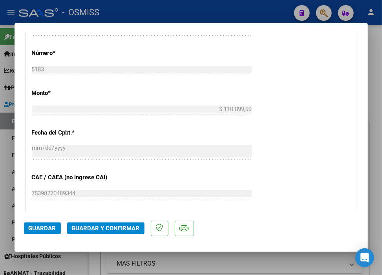
scroll to position [305, 0]
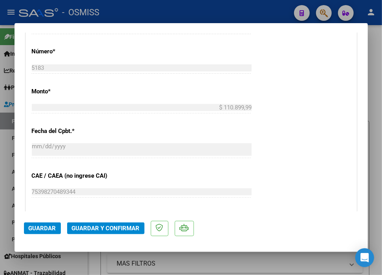
click at [111, 233] on button "Guardar y Confirmar" at bounding box center [105, 229] width 77 height 12
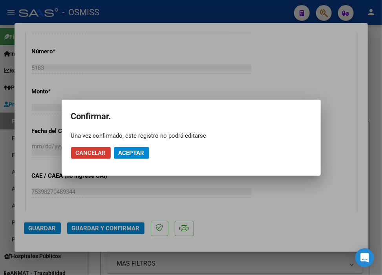
click at [141, 155] on span "Aceptar" at bounding box center [132, 153] width 26 height 7
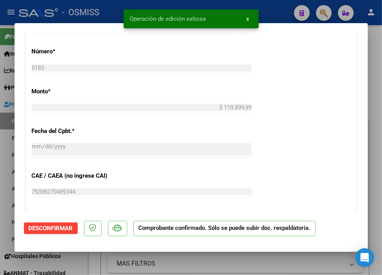
click at [266, 13] on div "Operación de edición exitosa x" at bounding box center [191, 19] width 154 height 38
click at [282, 15] on div at bounding box center [191, 137] width 382 height 275
type input "$ 0,00"
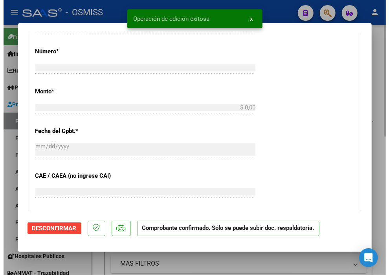
scroll to position [319, 0]
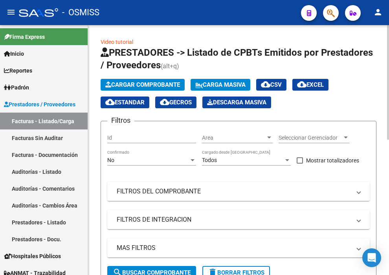
click at [145, 83] on span "Cargar Comprobante" at bounding box center [142, 84] width 75 height 7
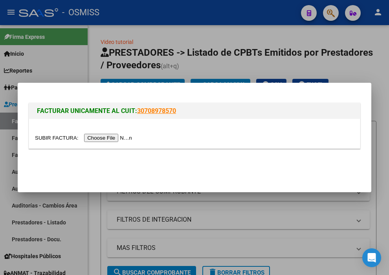
click at [119, 135] on input "file" at bounding box center [84, 138] width 99 height 8
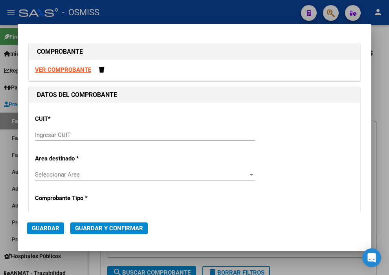
click at [67, 137] on input "Ingresar CUIT" at bounding box center [145, 135] width 220 height 7
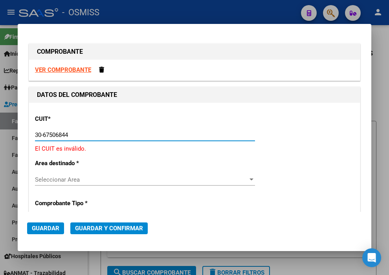
type input "30-67506844-1"
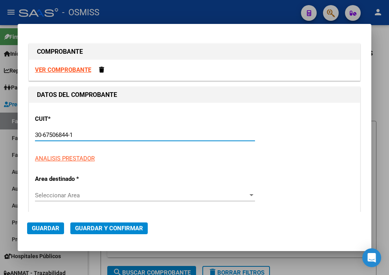
type input "113"
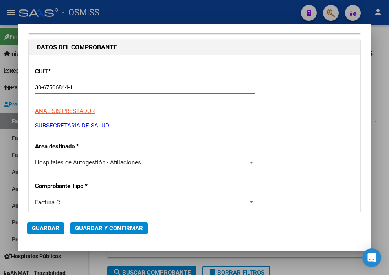
scroll to position [131, 0]
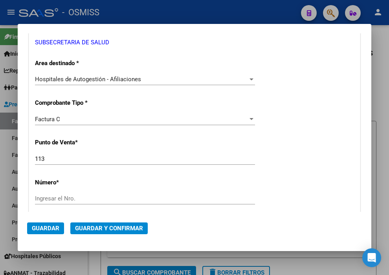
type input "30-67506844-1"
click at [75, 193] on div "Ingresar el Nro." at bounding box center [145, 199] width 220 height 12
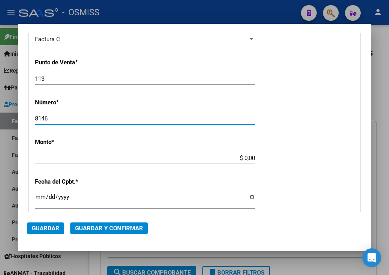
scroll to position [218, 0]
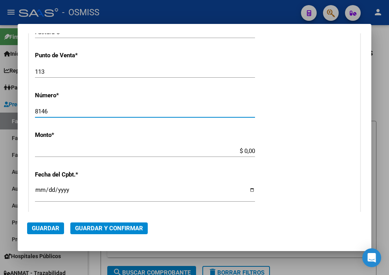
type input "8146"
click at [242, 148] on input "$ 0,00" at bounding box center [145, 151] width 220 height 7
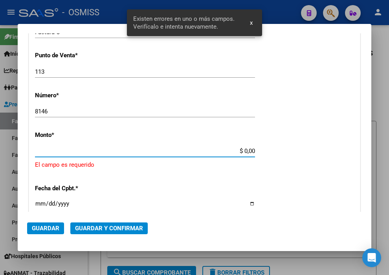
scroll to position [243, 0]
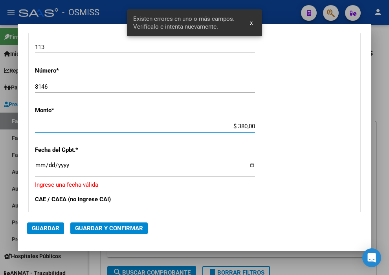
type input "$ 3.801,00"
click at [37, 162] on input "Ingresar la fecha" at bounding box center [145, 168] width 220 height 13
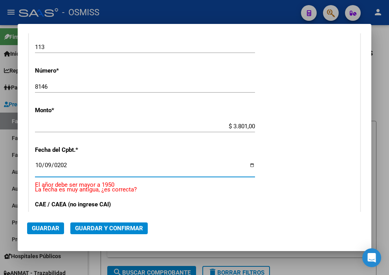
type input "[DATE]"
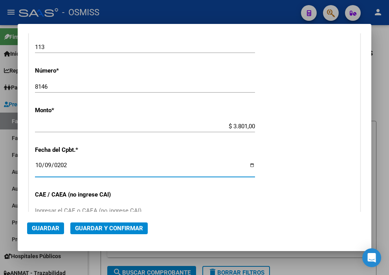
click at [96, 224] on button "Guardar y Confirmar" at bounding box center [108, 229] width 77 height 12
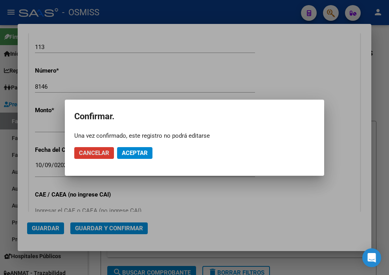
click at [144, 154] on span "Aceptar" at bounding box center [135, 153] width 26 height 7
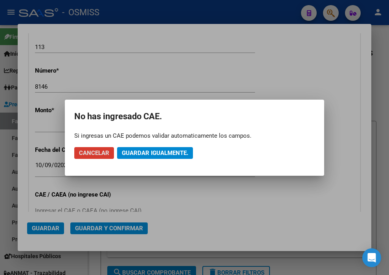
click at [144, 152] on span "Guardar igualmente." at bounding box center [155, 153] width 66 height 7
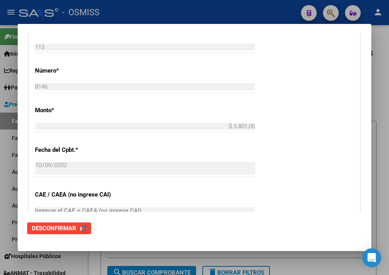
scroll to position [0, 0]
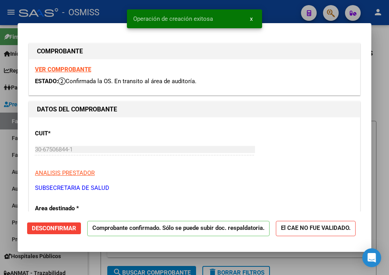
type input "[DATE]"
click at [263, 4] on div "Operación de creación exitosa x" at bounding box center [194, 19] width 154 height 38
click at [284, 5] on div at bounding box center [194, 137] width 389 height 275
type input "$ 0,00"
click at [284, 5] on div "- OSMISS" at bounding box center [157, 12] width 276 height 17
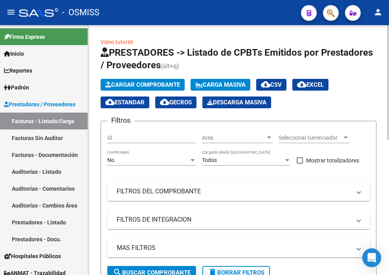
click at [165, 84] on span "Cargar Comprobante" at bounding box center [142, 84] width 75 height 7
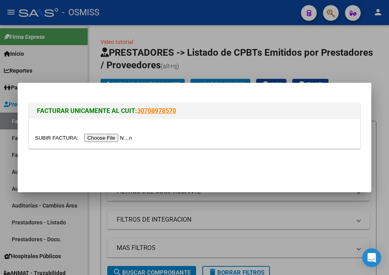
click at [126, 141] on input "file" at bounding box center [84, 138] width 99 height 8
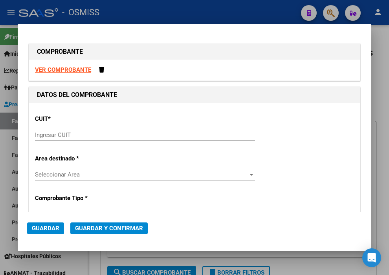
click at [76, 135] on input "Ingresar CUIT" at bounding box center [145, 135] width 220 height 7
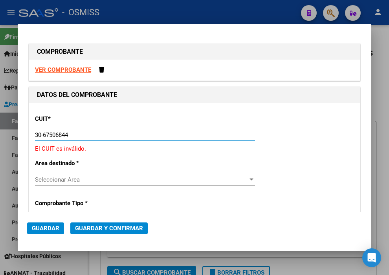
type input "30-67506844-1"
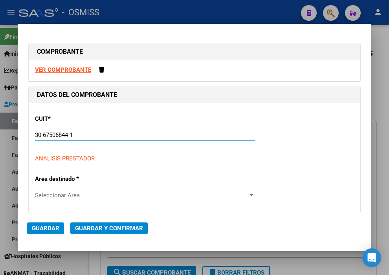
type input "113"
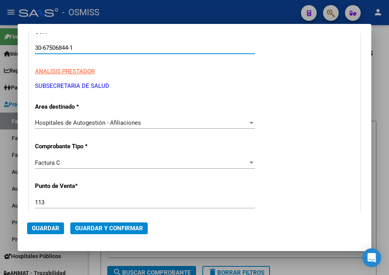
scroll to position [131, 0]
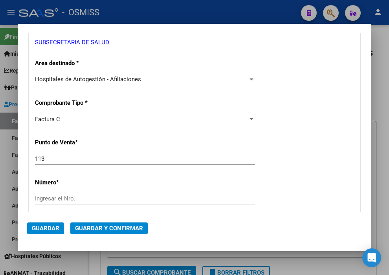
type input "30-67506844-1"
click at [72, 197] on input "Ingresar el Nro." at bounding box center [145, 198] width 220 height 7
type input "8166"
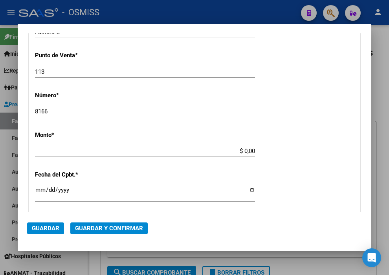
scroll to position [243, 0]
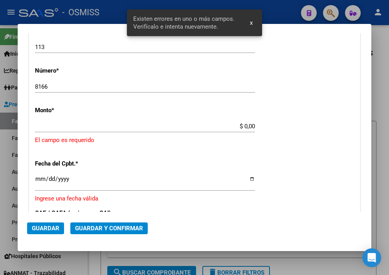
click at [241, 127] on input "$ 0,00" at bounding box center [145, 126] width 220 height 7
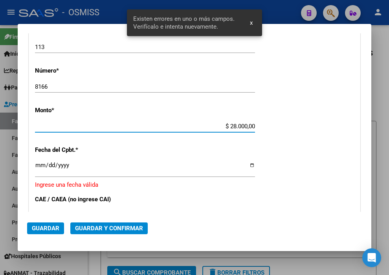
type input "$ 280.000,00"
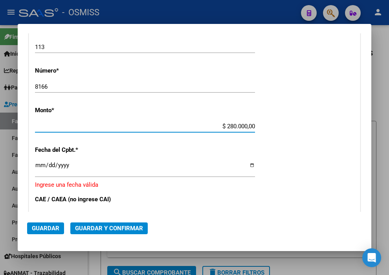
click at [39, 161] on div "Ingresar la fecha" at bounding box center [145, 169] width 220 height 17
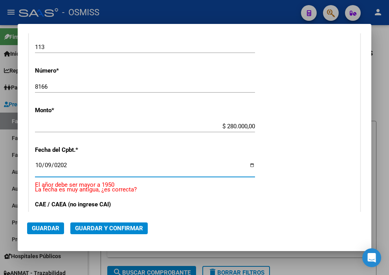
type input "[DATE]"
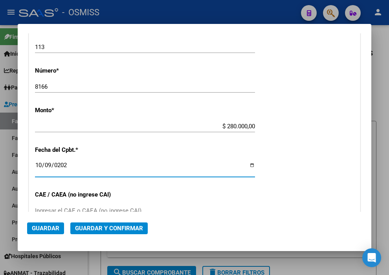
click at [108, 230] on span "Guardar y Confirmar" at bounding box center [109, 228] width 68 height 7
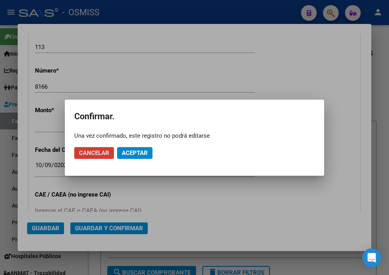
click at [140, 154] on span "Aceptar" at bounding box center [135, 153] width 26 height 7
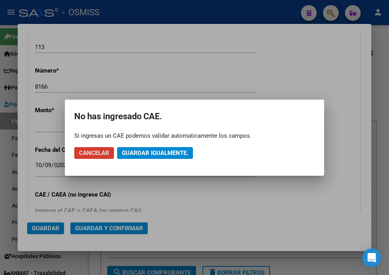
click at [140, 154] on span "Guardar igualmente." at bounding box center [155, 153] width 66 height 7
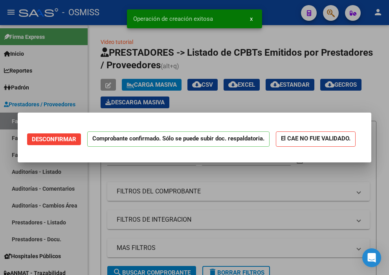
scroll to position [0, 0]
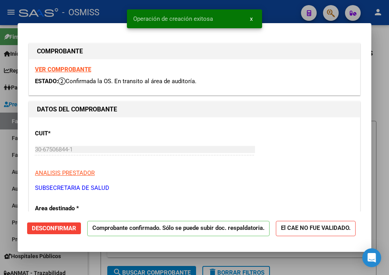
type input "[DATE]"
click at [269, 8] on div "Operación de creación exitosa x" at bounding box center [194, 19] width 154 height 38
click at [273, 12] on div at bounding box center [194, 137] width 389 height 275
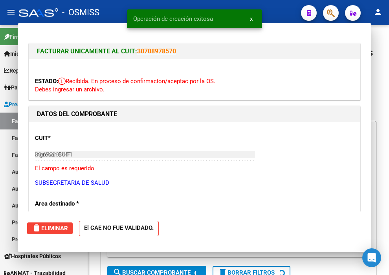
type input "$ 0,00"
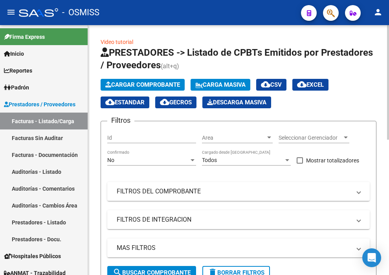
click at [141, 84] on span "Cargar Comprobante" at bounding box center [142, 84] width 75 height 7
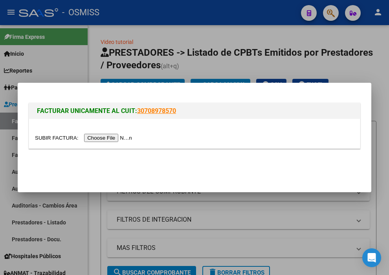
click at [119, 138] on input "file" at bounding box center [84, 138] width 99 height 8
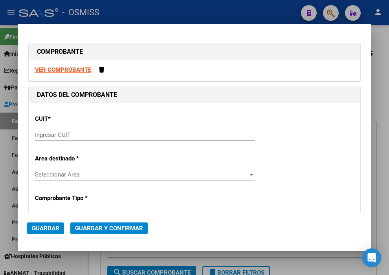
click at [80, 136] on input "Ingresar CUIT" at bounding box center [145, 135] width 220 height 7
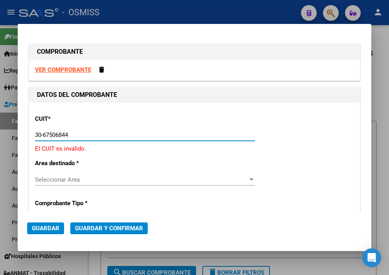
type input "30-67506844-1"
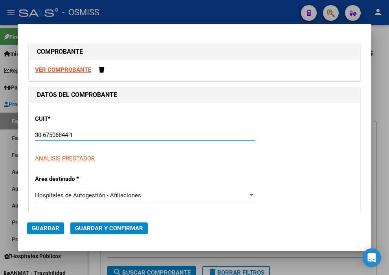
type input "113"
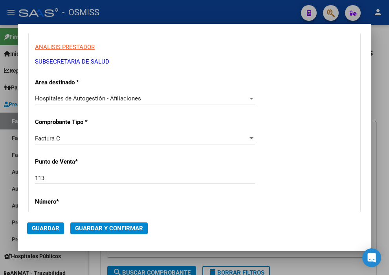
scroll to position [131, 0]
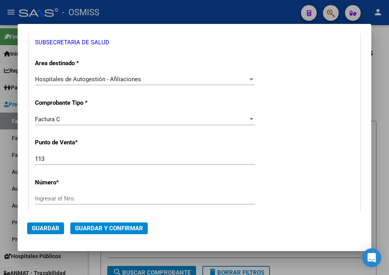
type input "30-67506844-1"
click at [96, 198] on input "Ingresar el Nro." at bounding box center [145, 198] width 220 height 7
type input "8084"
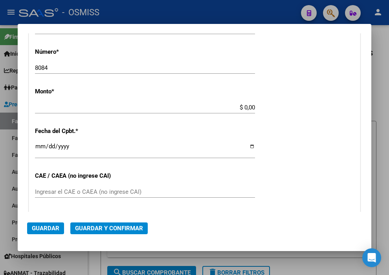
scroll to position [243, 0]
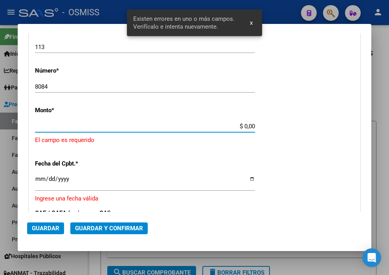
click at [240, 128] on input "$ 0,00" at bounding box center [145, 126] width 220 height 7
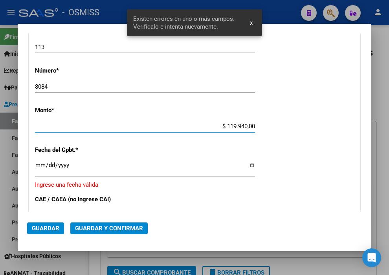
type input "$ 11.994,00"
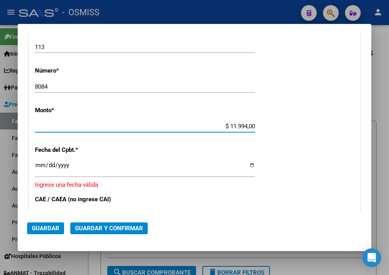
click at [37, 165] on input "Ingresar la fecha" at bounding box center [145, 168] width 220 height 13
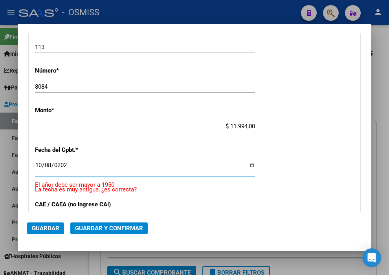
type input "[DATE]"
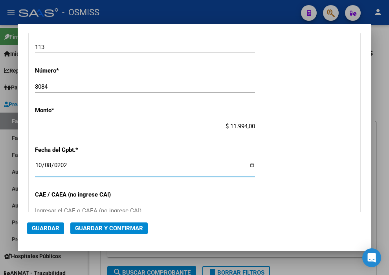
click at [101, 228] on span "Guardar y Confirmar" at bounding box center [109, 228] width 68 height 7
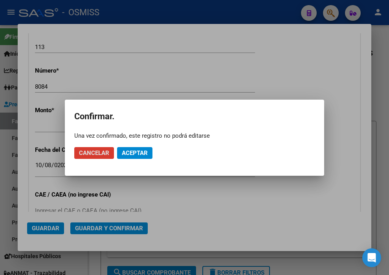
click at [131, 152] on span "Aceptar" at bounding box center [135, 153] width 26 height 7
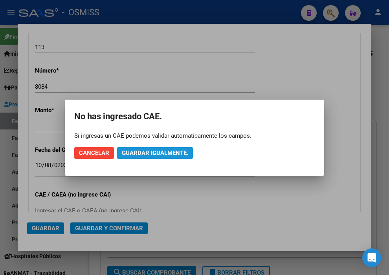
click at [131, 152] on span "Guardar igualmente." at bounding box center [155, 153] width 66 height 7
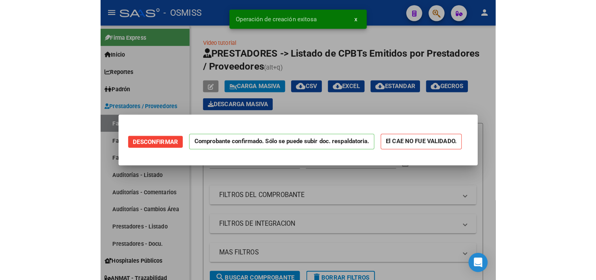
scroll to position [0, 0]
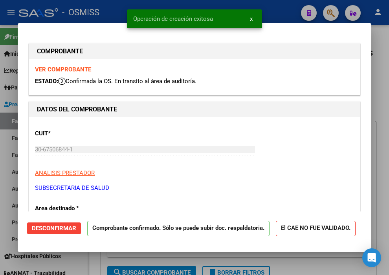
type input "[DATE]"
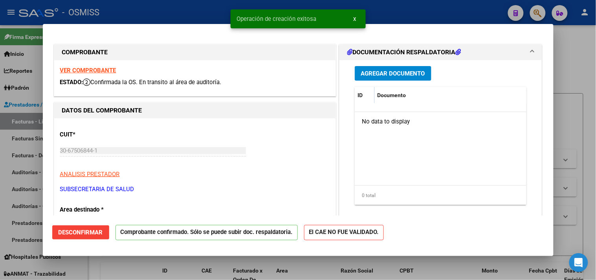
click at [397, 9] on div at bounding box center [298, 140] width 596 height 280
type input "$ 0,00"
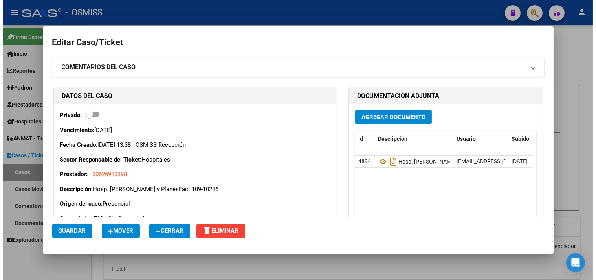
scroll to position [131, 0]
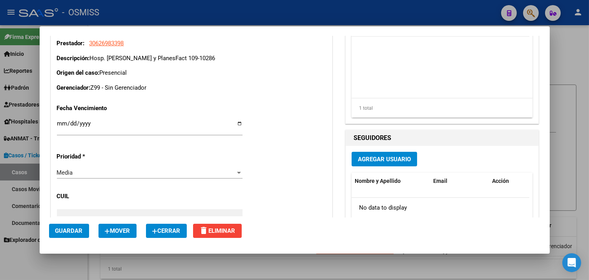
click at [173, 225] on button "Cerrar" at bounding box center [166, 230] width 41 height 14
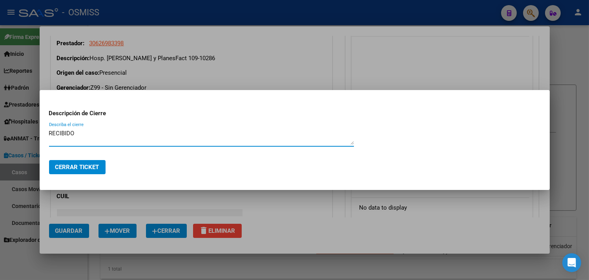
drag, startPoint x: 90, startPoint y: 136, endPoint x: 29, endPoint y: 130, distance: 61.2
click at [29, 130] on div "Editar Caso/Ticket COMENTARIOS DEL CASO Escriba su comentario aquí. Enviar come…" at bounding box center [294, 140] width 589 height 280
type textarea "RECIBIDO"
click at [70, 176] on mat-dialog-actions "Cerrar Ticket" at bounding box center [295, 167] width 492 height 27
click at [69, 170] on span "Cerrar Ticket" at bounding box center [77, 166] width 44 height 7
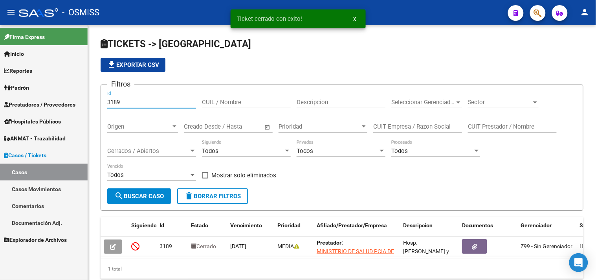
drag, startPoint x: 141, startPoint y: 99, endPoint x: 109, endPoint y: 115, distance: 35.5
click at [24, 85] on mat-sidenav-container "Firma Express Inicio Calendario SSS Instructivos Contacto OS Reportes Ingresos …" at bounding box center [298, 152] width 596 height 254
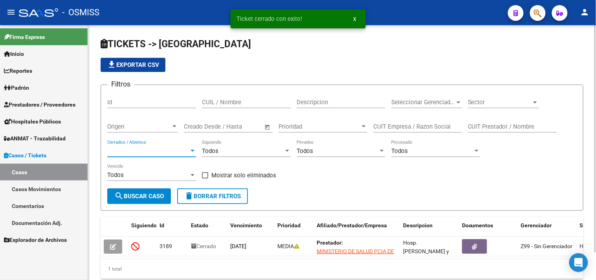
click at [147, 150] on span "Cerrados / Abiertos" at bounding box center [148, 150] width 82 height 7
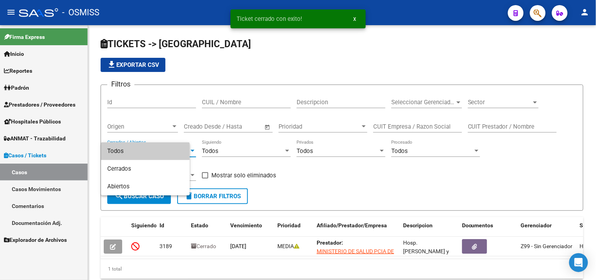
click at [179, 152] on span "Todos" at bounding box center [145, 151] width 76 height 18
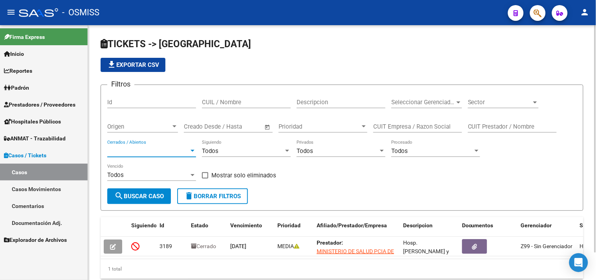
click at [155, 148] on span "Cerrados / Abiertos" at bounding box center [148, 150] width 82 height 7
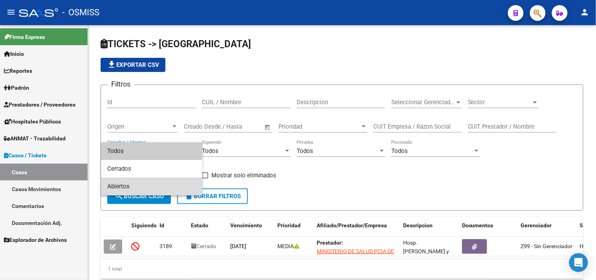
click at [129, 185] on span "Abiertos" at bounding box center [151, 186] width 89 height 18
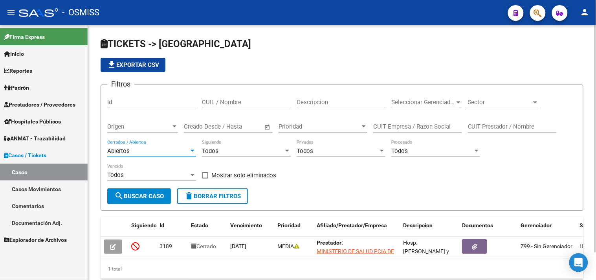
click at [477, 100] on span "Sector" at bounding box center [500, 102] width 64 height 7
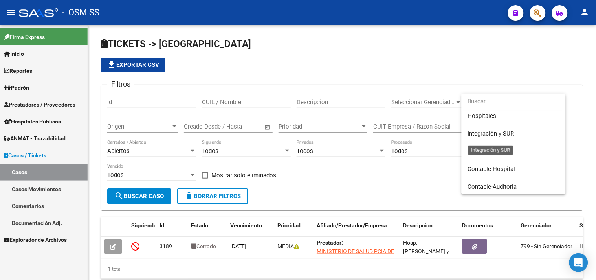
scroll to position [93, 0]
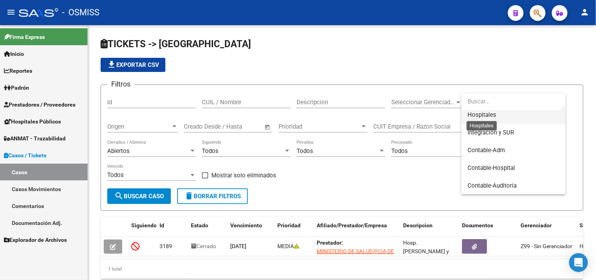
click at [487, 113] on span "Hospitales" at bounding box center [482, 114] width 29 height 7
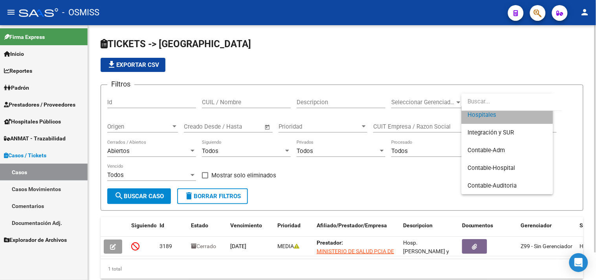
scroll to position [88, 0]
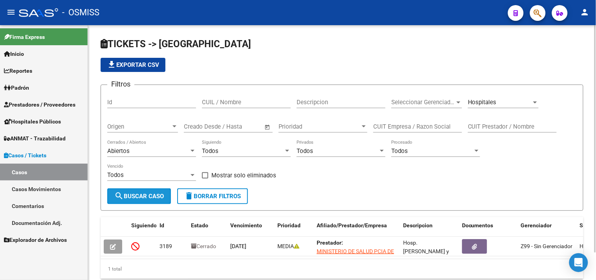
click at [132, 192] on button "search Buscar Caso" at bounding box center [139, 196] width 64 height 16
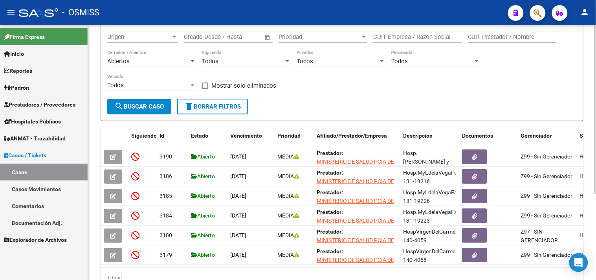
scroll to position [128, 0]
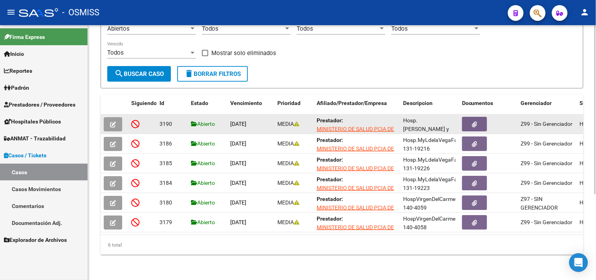
click at [113, 122] on button "button" at bounding box center [113, 124] width 18 height 14
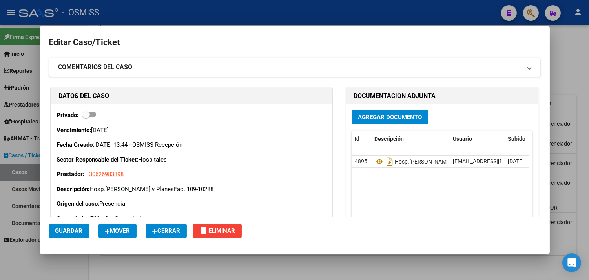
click at [156, 229] on icon "button" at bounding box center [154, 231] width 5 height 6
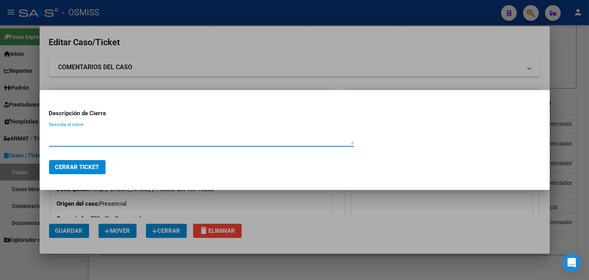
paste textarea "RECIBIDO"
type textarea "RECIBIDO"
click at [99, 165] on span "Cerrar Ticket" at bounding box center [77, 166] width 44 height 7
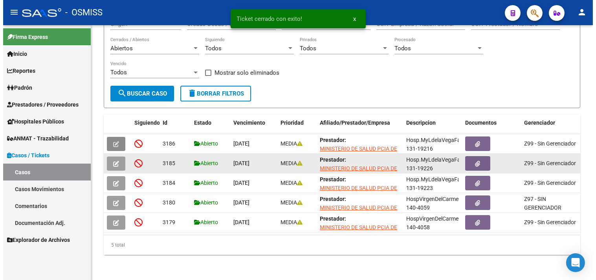
scroll to position [109, 0]
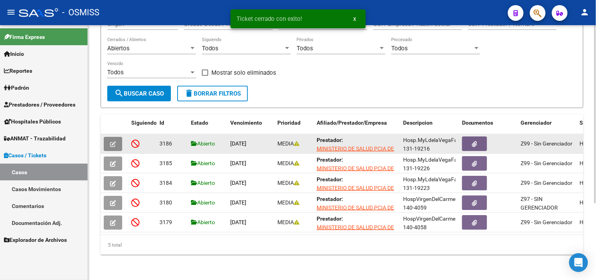
click at [113, 141] on icon "button" at bounding box center [113, 144] width 6 height 6
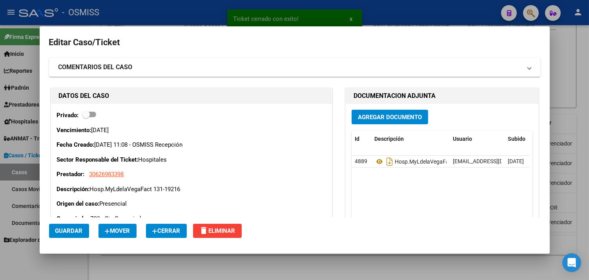
click at [156, 230] on icon "button" at bounding box center [154, 231] width 5 height 6
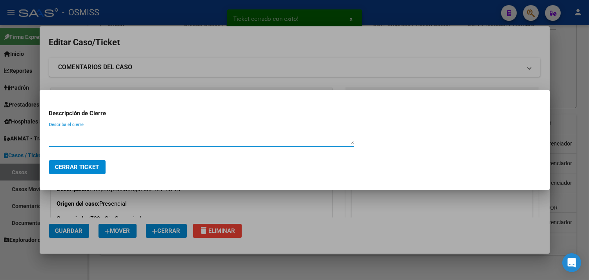
paste textarea "RECIBIDO"
type textarea "RECIBIDO"
click at [73, 166] on span "Cerrar Ticket" at bounding box center [77, 166] width 44 height 7
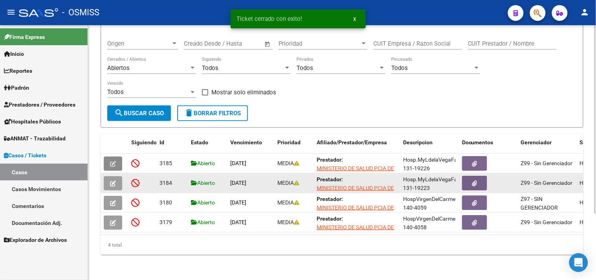
scroll to position [90, 0]
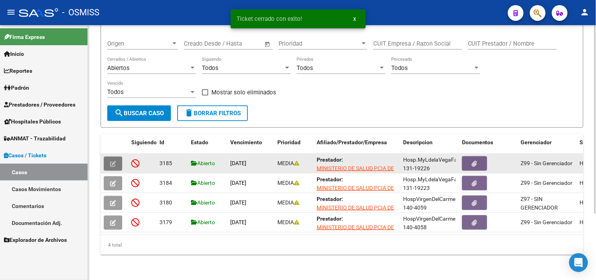
click at [108, 156] on button "button" at bounding box center [113, 163] width 18 height 14
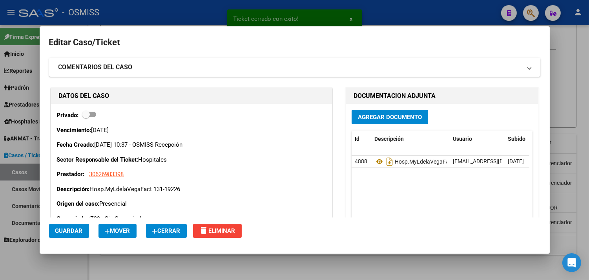
click at [159, 229] on span "Cerrar" at bounding box center [166, 230] width 28 height 7
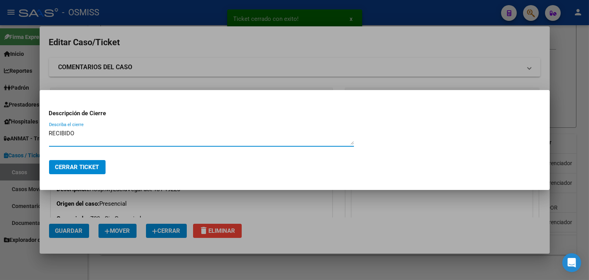
type textarea "RECIBIDO"
click at [91, 168] on span "Cerrar Ticket" at bounding box center [77, 166] width 44 height 7
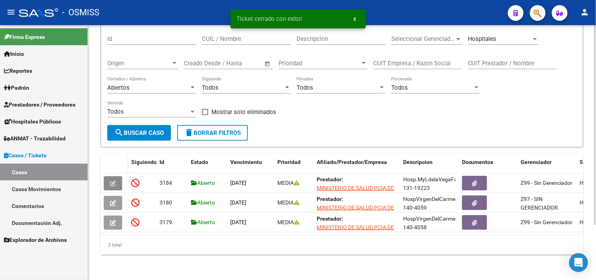
scroll to position [70, 0]
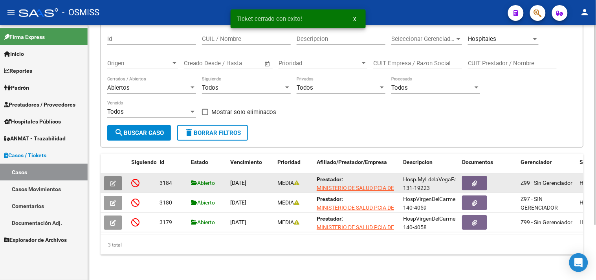
click at [114, 180] on icon "button" at bounding box center [113, 183] width 6 height 6
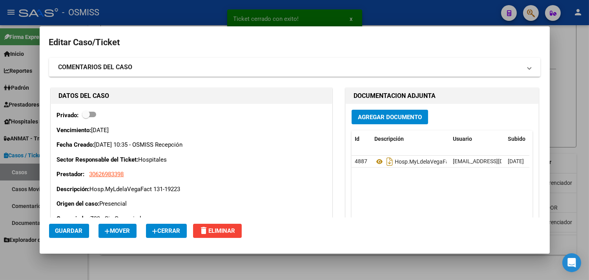
click at [164, 238] on mat-dialog-actions "Guardar Mover Cerrar delete Eliminar" at bounding box center [295, 230] width 492 height 27
click at [163, 230] on span "Cerrar" at bounding box center [166, 230] width 28 height 7
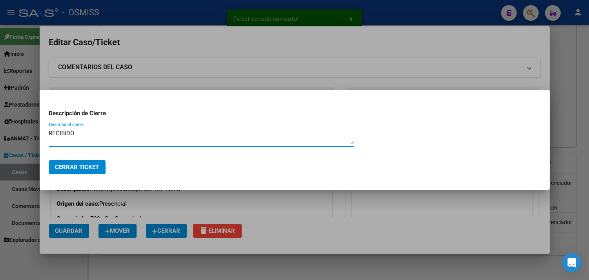
type textarea "RECIBIDO"
click at [93, 170] on span "Cerrar Ticket" at bounding box center [77, 166] width 44 height 7
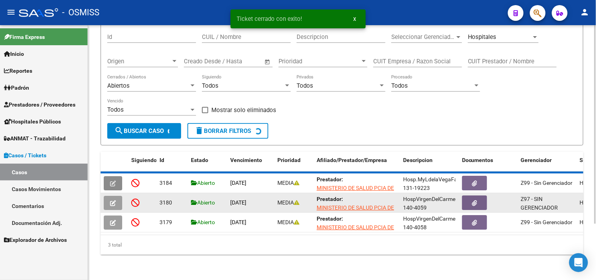
scroll to position [50, 0]
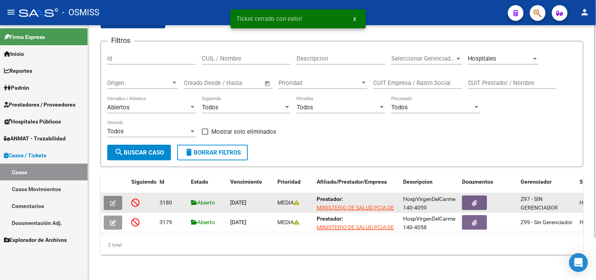
click at [110, 200] on icon "button" at bounding box center [113, 203] width 6 height 6
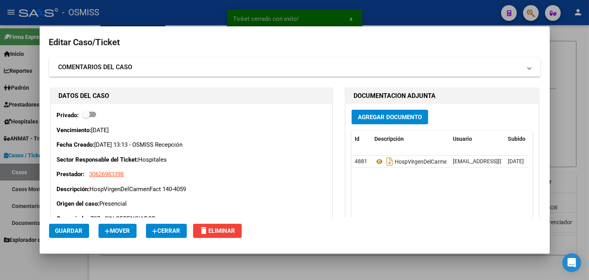
click at [162, 233] on span "Cerrar" at bounding box center [166, 230] width 28 height 7
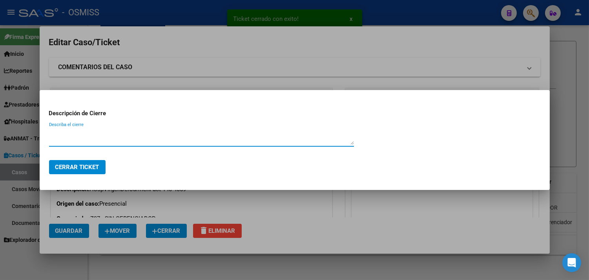
paste textarea "RECIBIDO"
type textarea "RECIBIDO"
click at [93, 163] on span "Cerrar Ticket" at bounding box center [77, 166] width 44 height 7
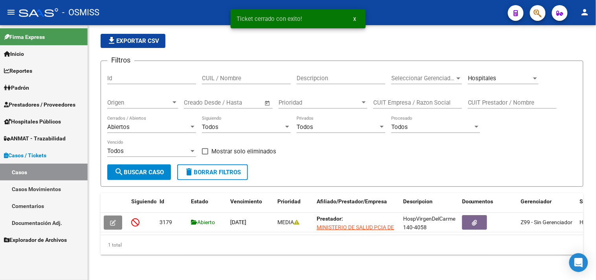
scroll to position [31, 0]
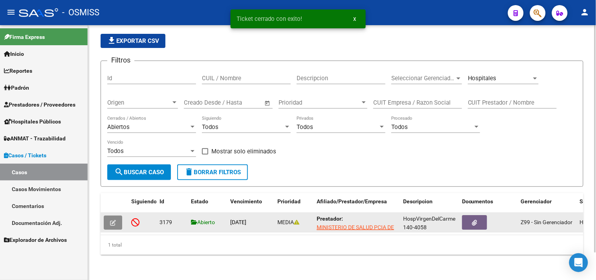
click at [115, 219] on icon "button" at bounding box center [113, 222] width 6 height 6
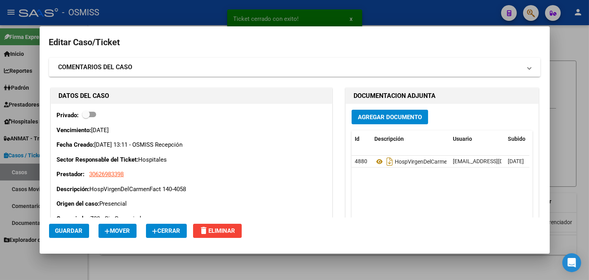
click at [169, 231] on span "Cerrar" at bounding box center [166, 230] width 28 height 7
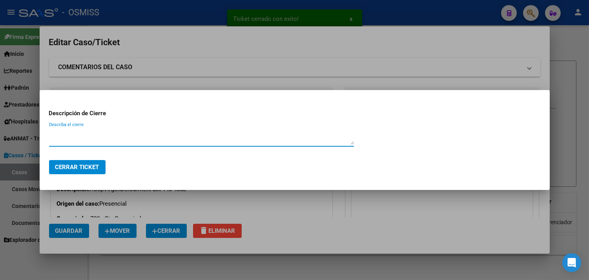
paste textarea "RECIBIDO"
type textarea "RECIBIDO"
click at [81, 163] on span "Cerrar Ticket" at bounding box center [77, 166] width 44 height 7
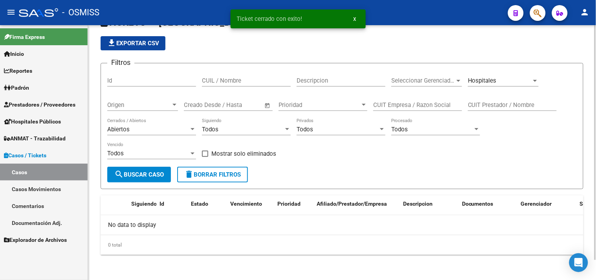
scroll to position [0, 0]
